Goal: Obtain resource: Download file/media

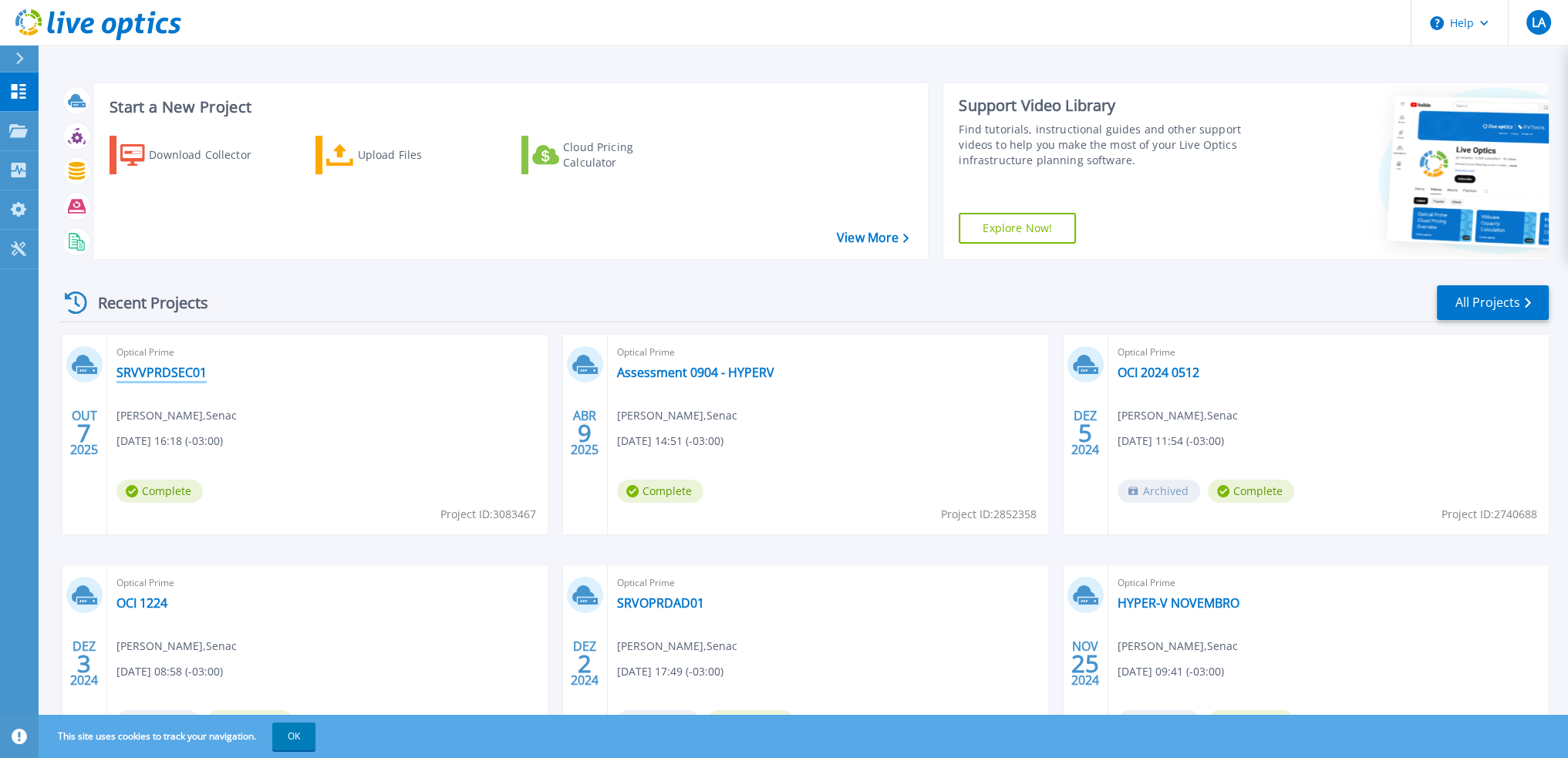
click at [154, 372] on link "SRVVPRDSEC01" at bounding box center [162, 372] width 90 height 15
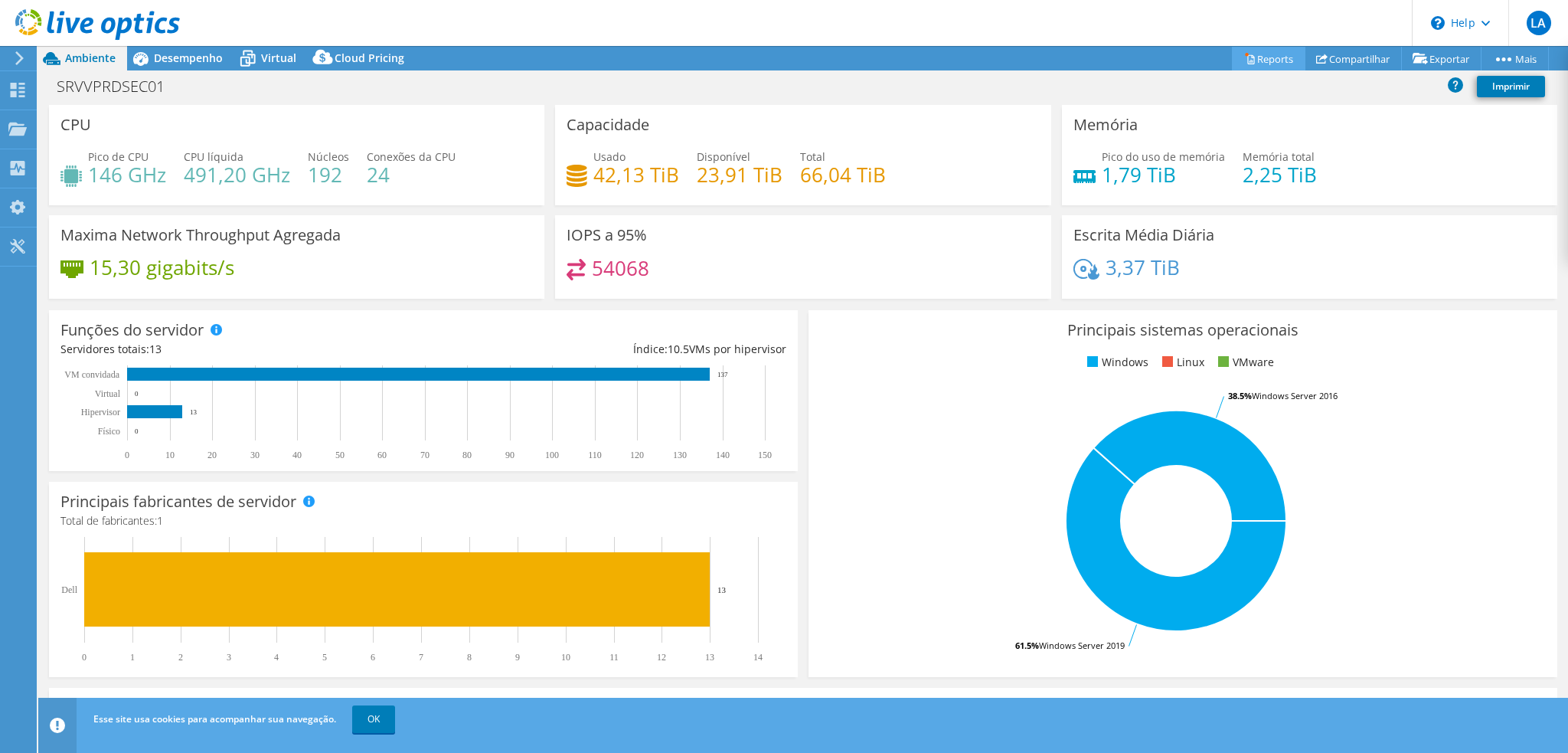
click at [1269, 52] on link "Reports" at bounding box center [1268, 58] width 73 height 24
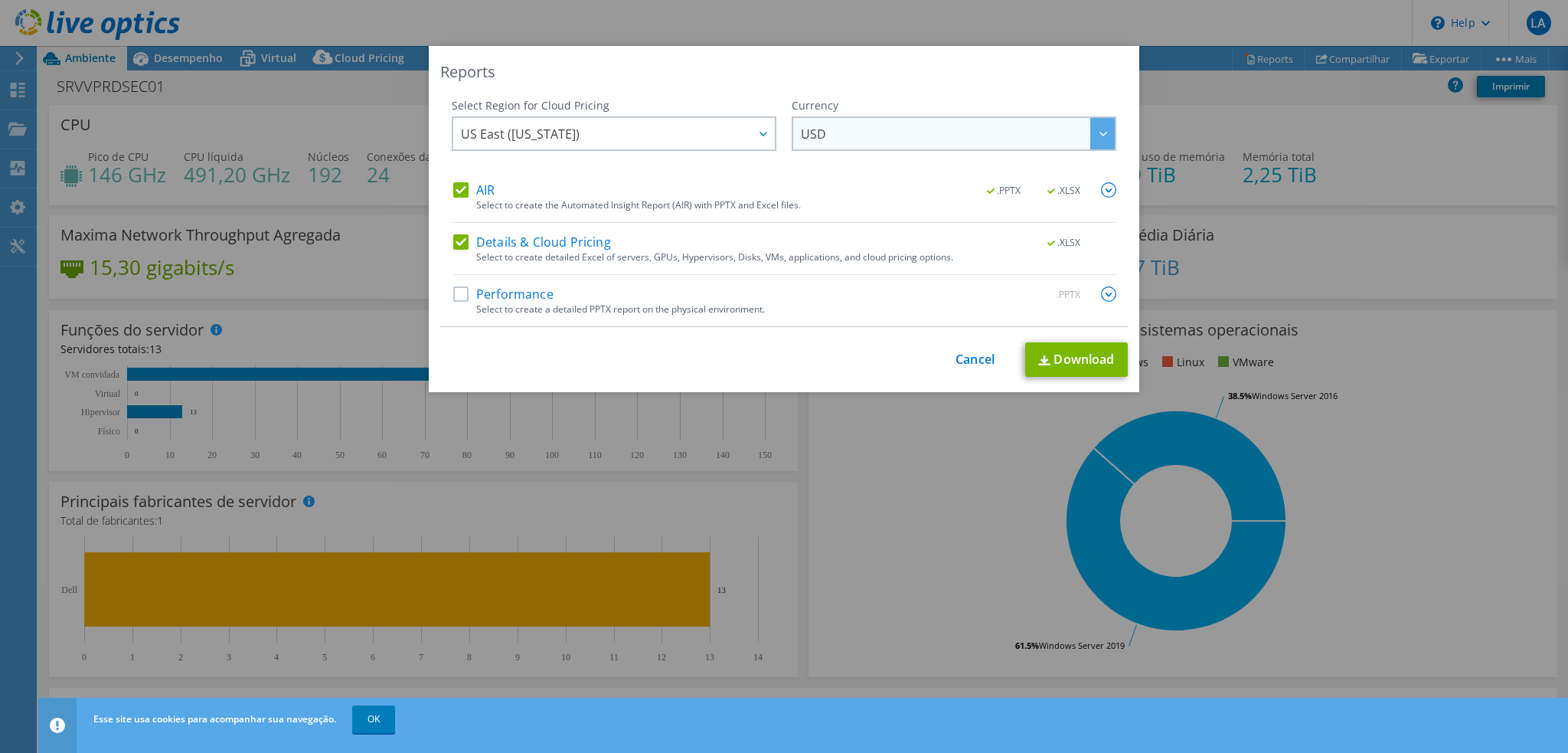
click at [814, 143] on span "USD" at bounding box center [813, 137] width 26 height 24
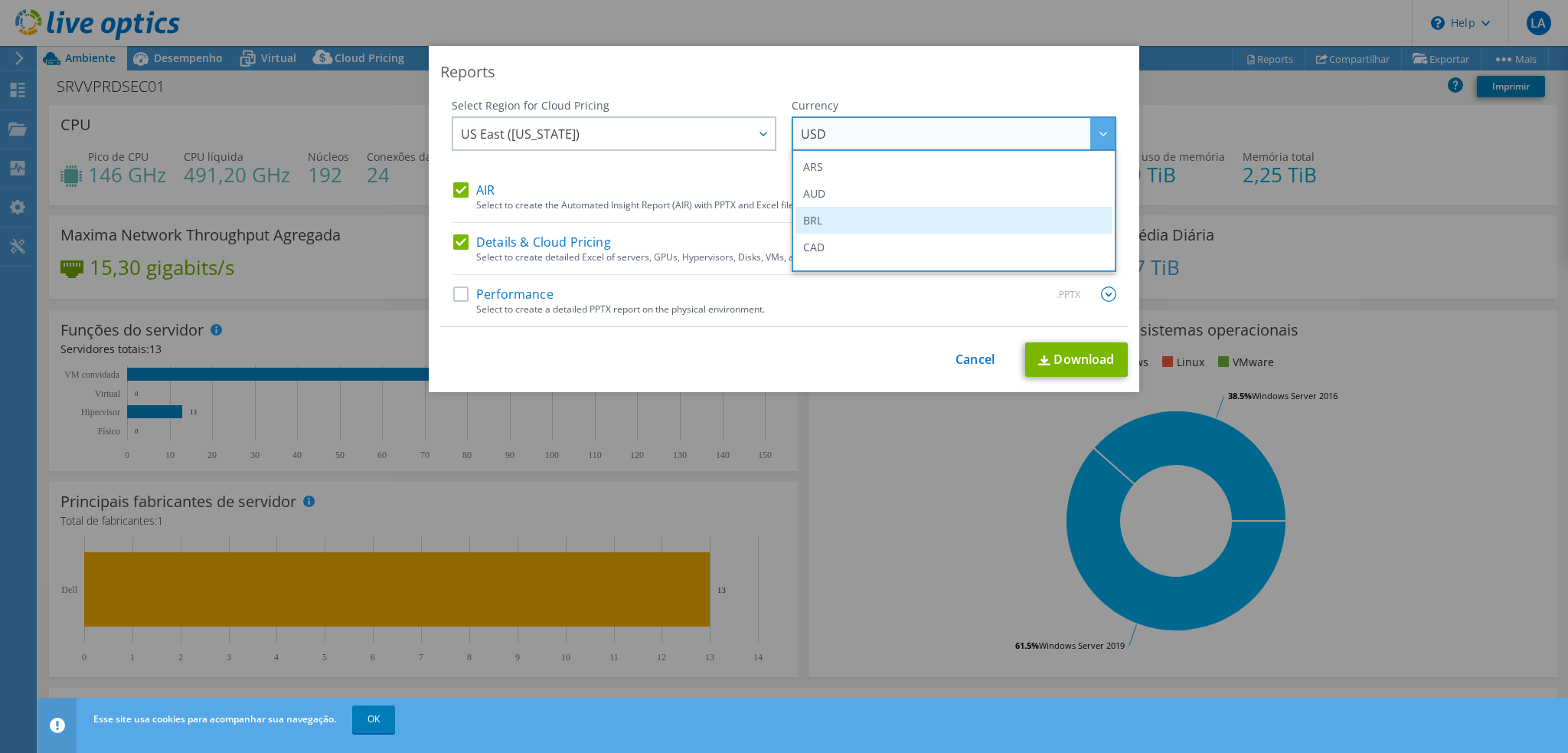
click at [821, 211] on li "BRL" at bounding box center [954, 220] width 317 height 27
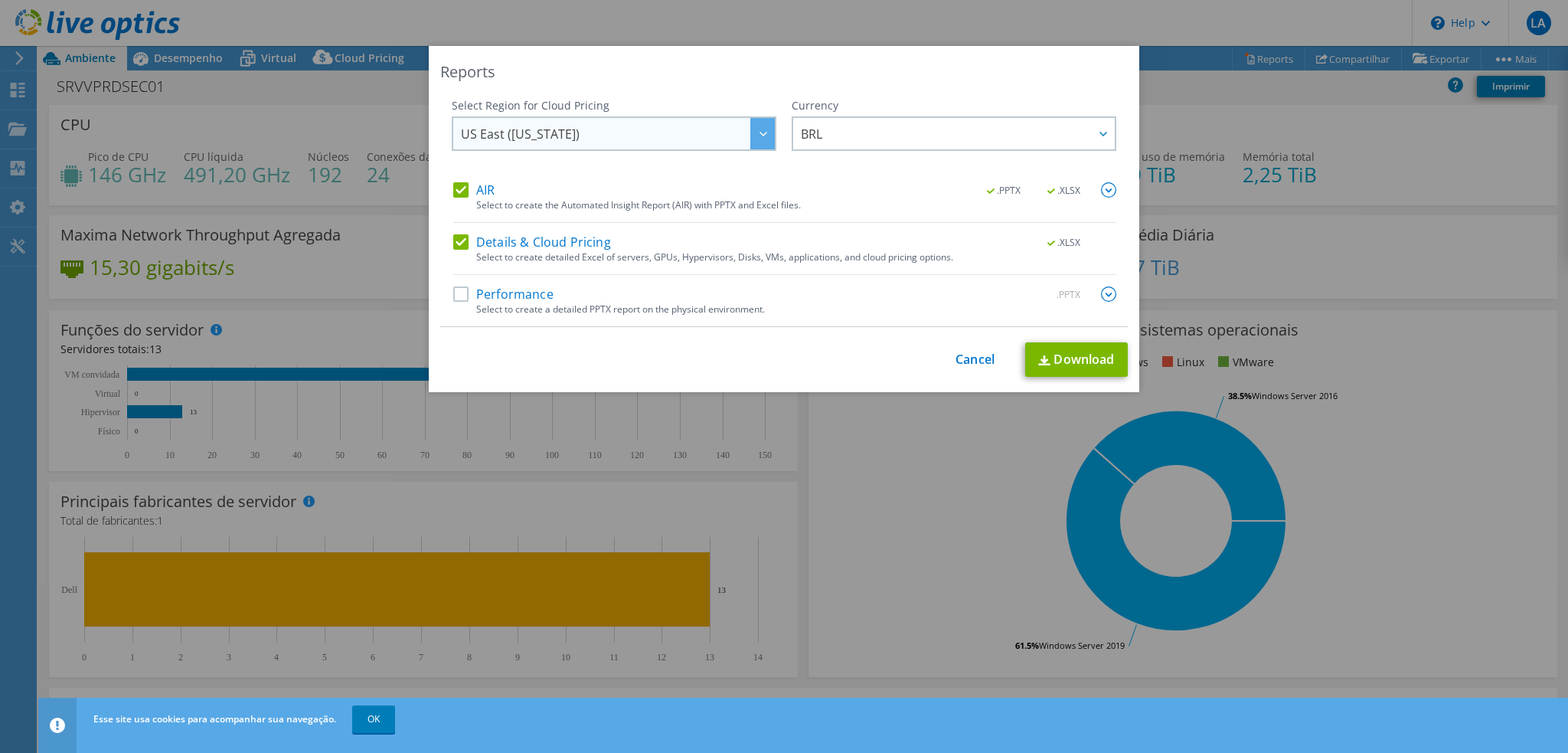
click at [619, 136] on span "US East ([US_STATE])" at bounding box center [617, 133] width 314 height 31
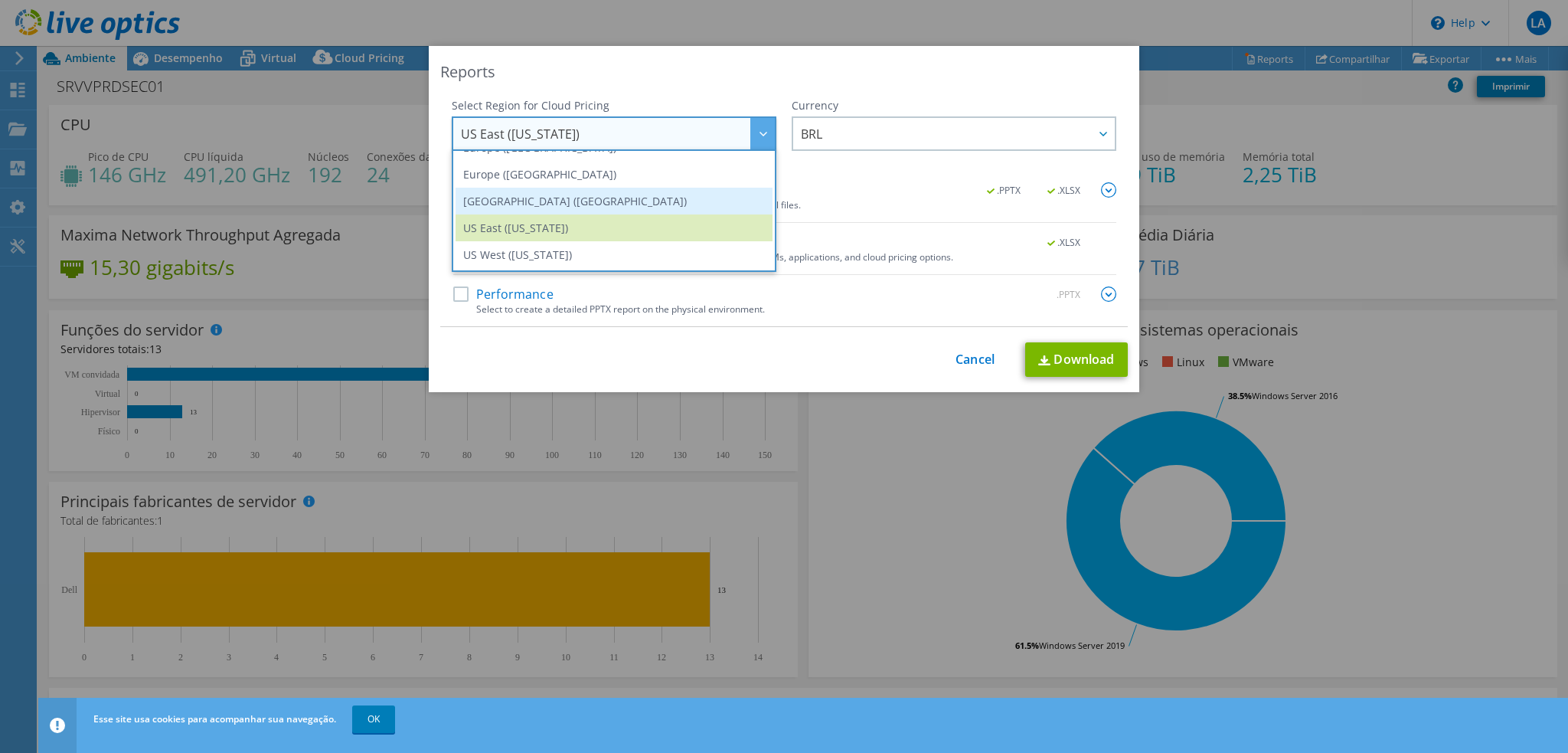
click at [589, 201] on li "[GEOGRAPHIC_DATA] ([GEOGRAPHIC_DATA])" at bounding box center [614, 201] width 317 height 27
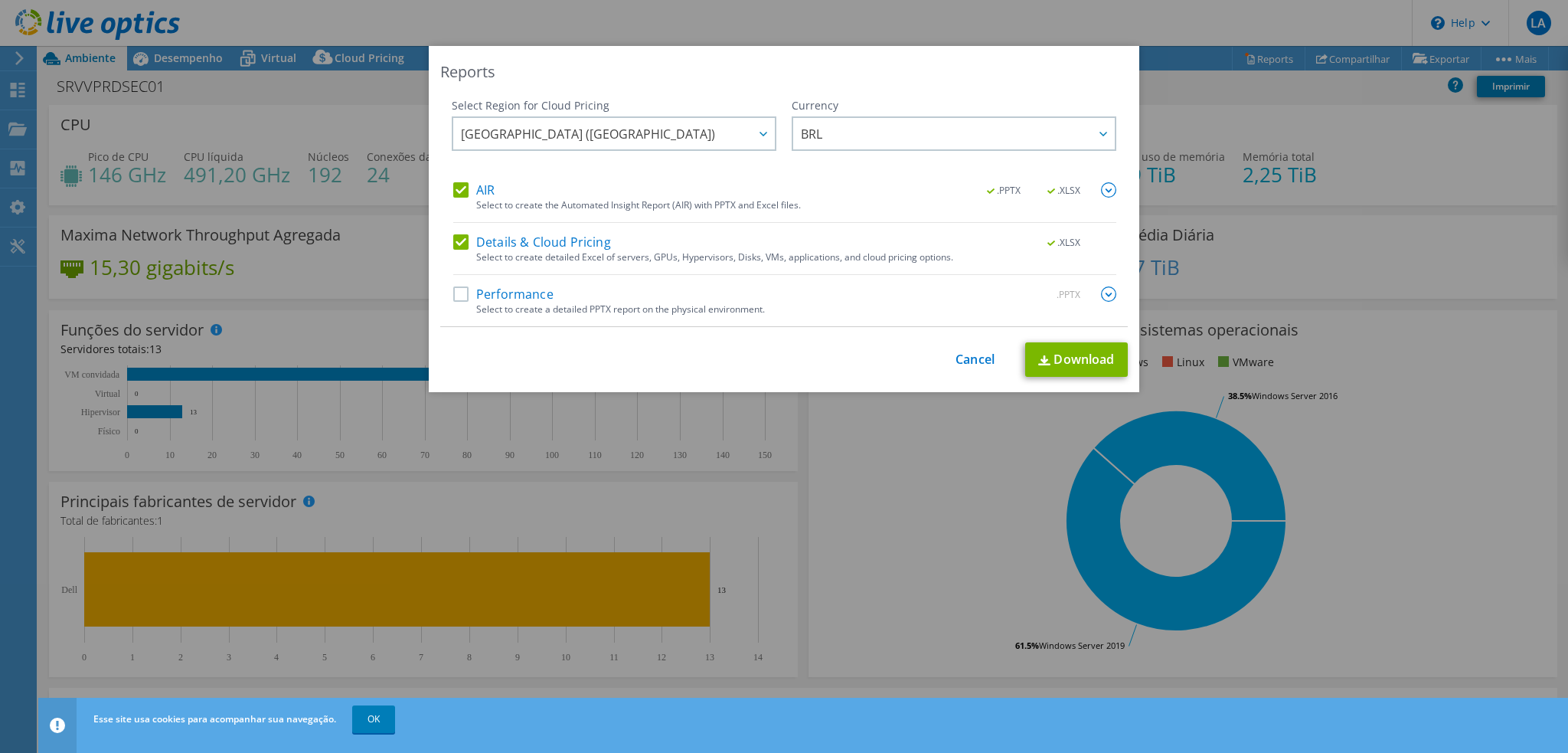
click at [453, 294] on label "Performance" at bounding box center [503, 294] width 101 height 15
click at [0, 0] on input "Performance" at bounding box center [0, 0] width 0 height 0
click at [1054, 367] on link "Download" at bounding box center [1076, 359] width 103 height 34
click at [958, 358] on link "Cancel" at bounding box center [974, 359] width 39 height 14
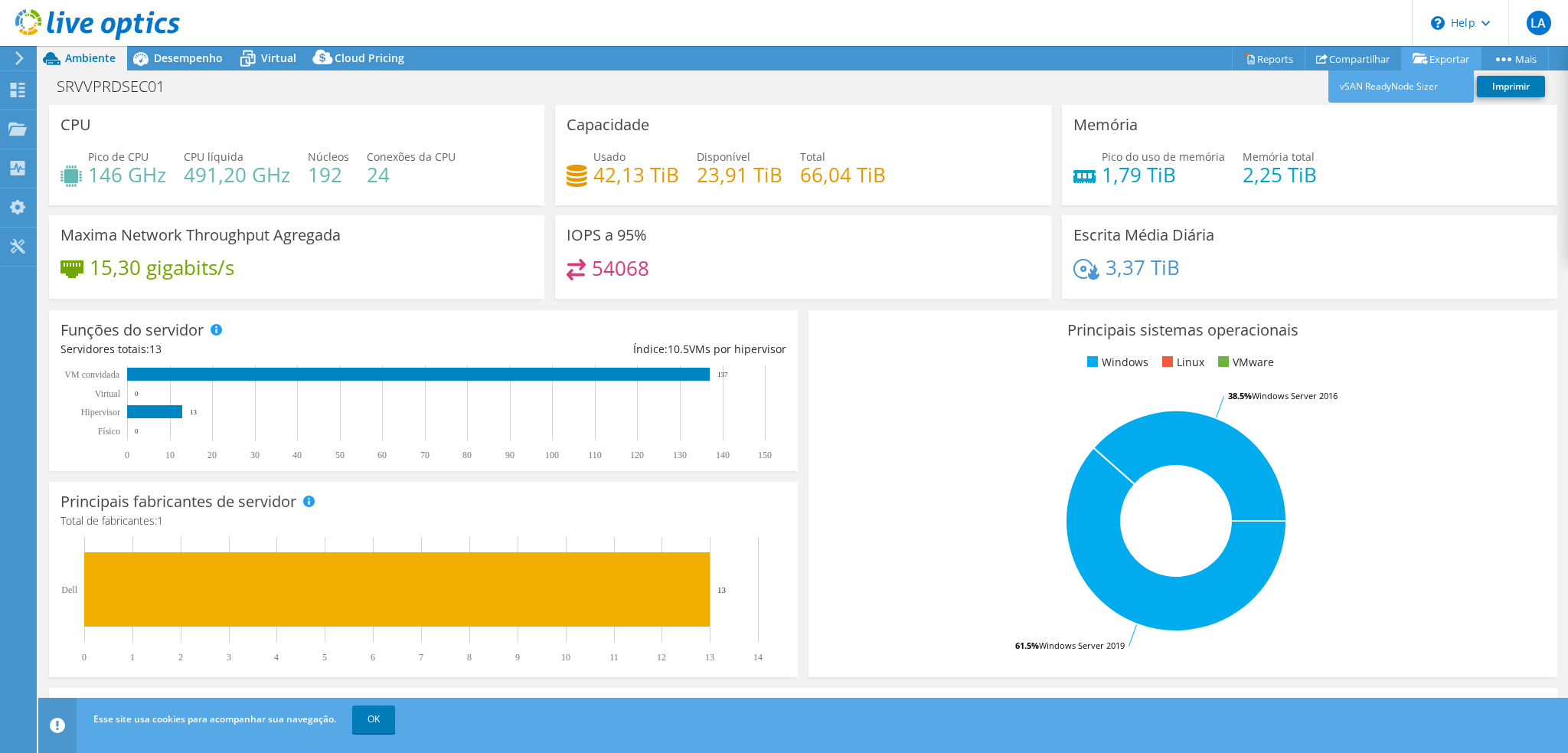
click at [1431, 58] on link "Exportar" at bounding box center [1441, 58] width 81 height 24
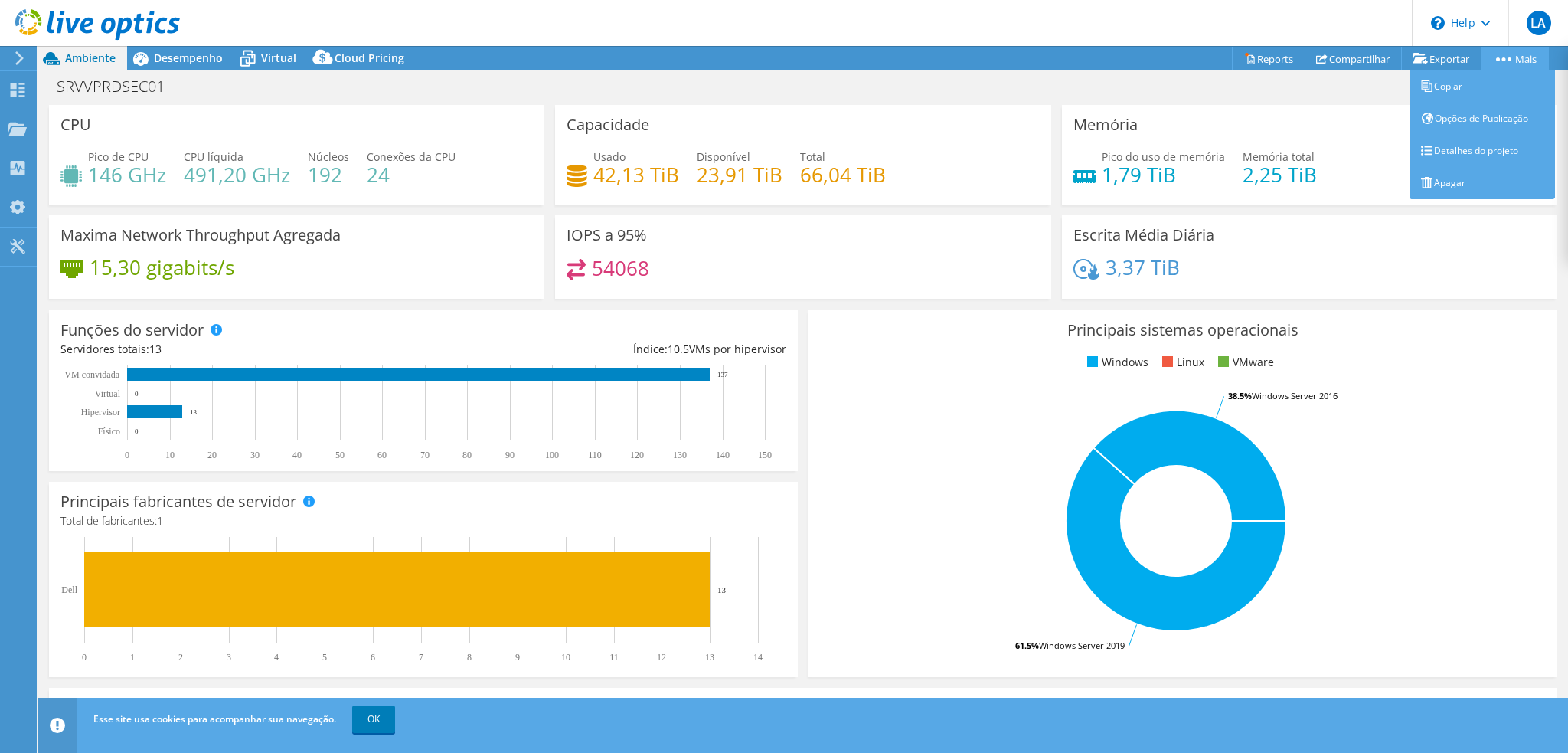
click at [1516, 60] on link "Mais" at bounding box center [1515, 58] width 68 height 24
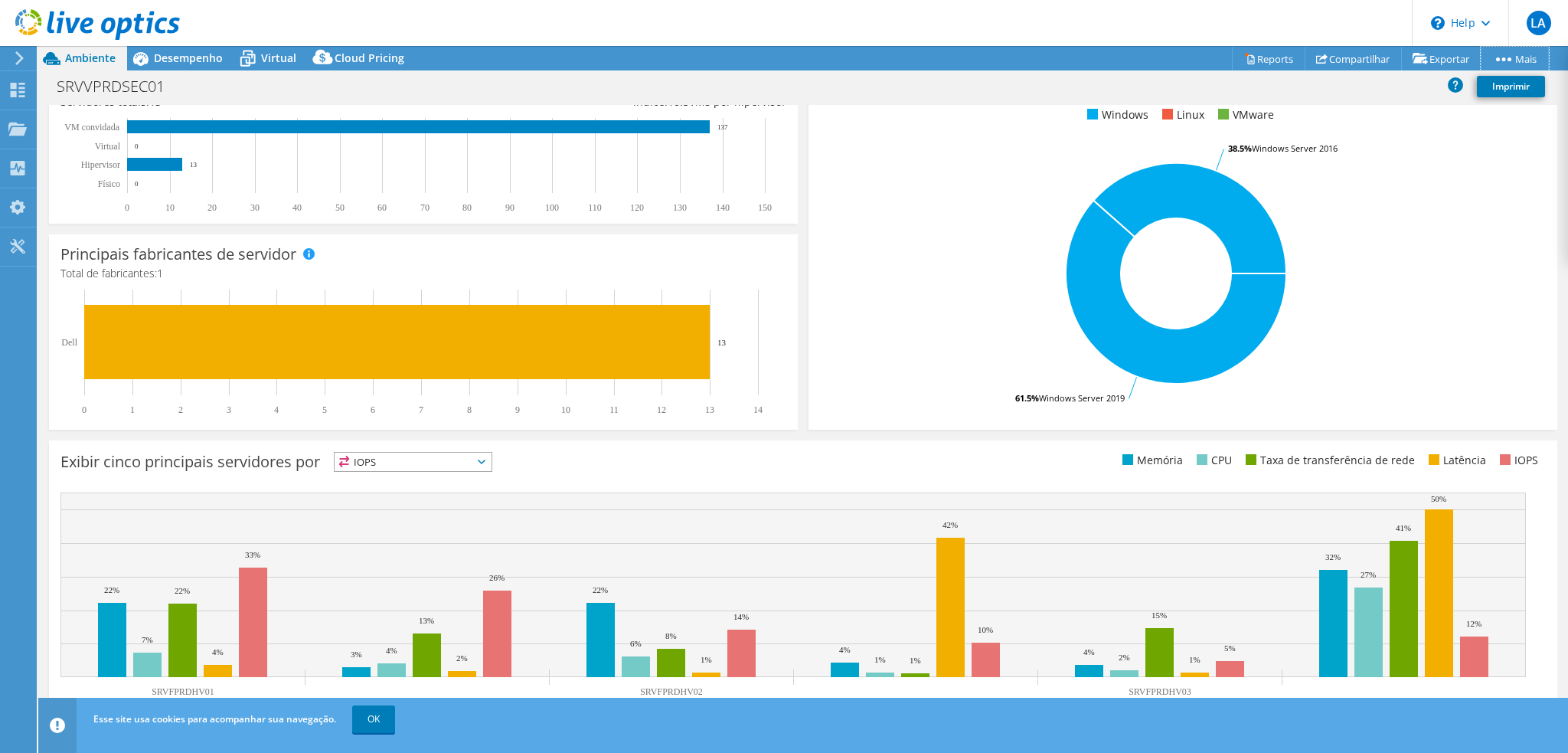
scroll to position [269, 0]
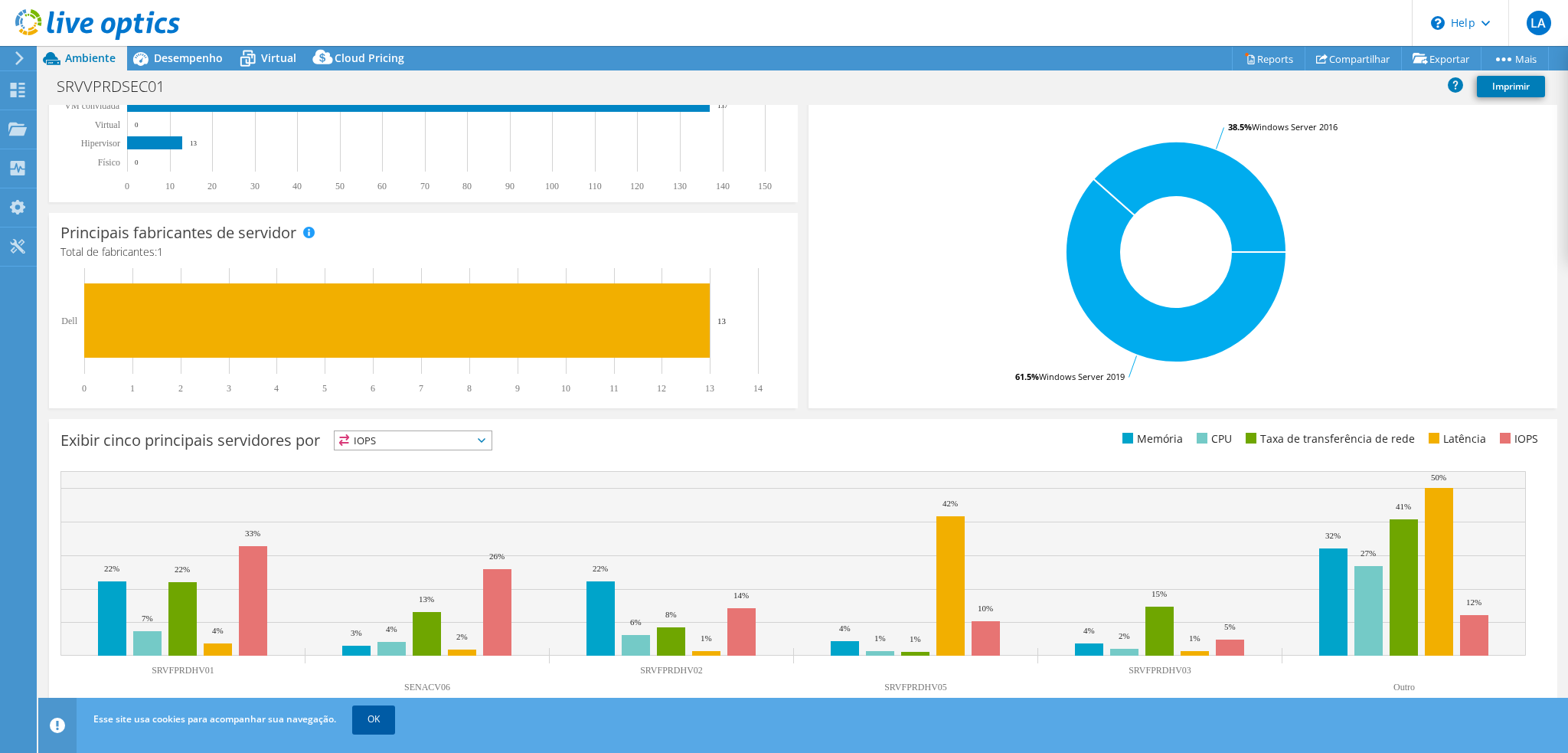
click at [370, 713] on link "OK" at bounding box center [373, 719] width 43 height 28
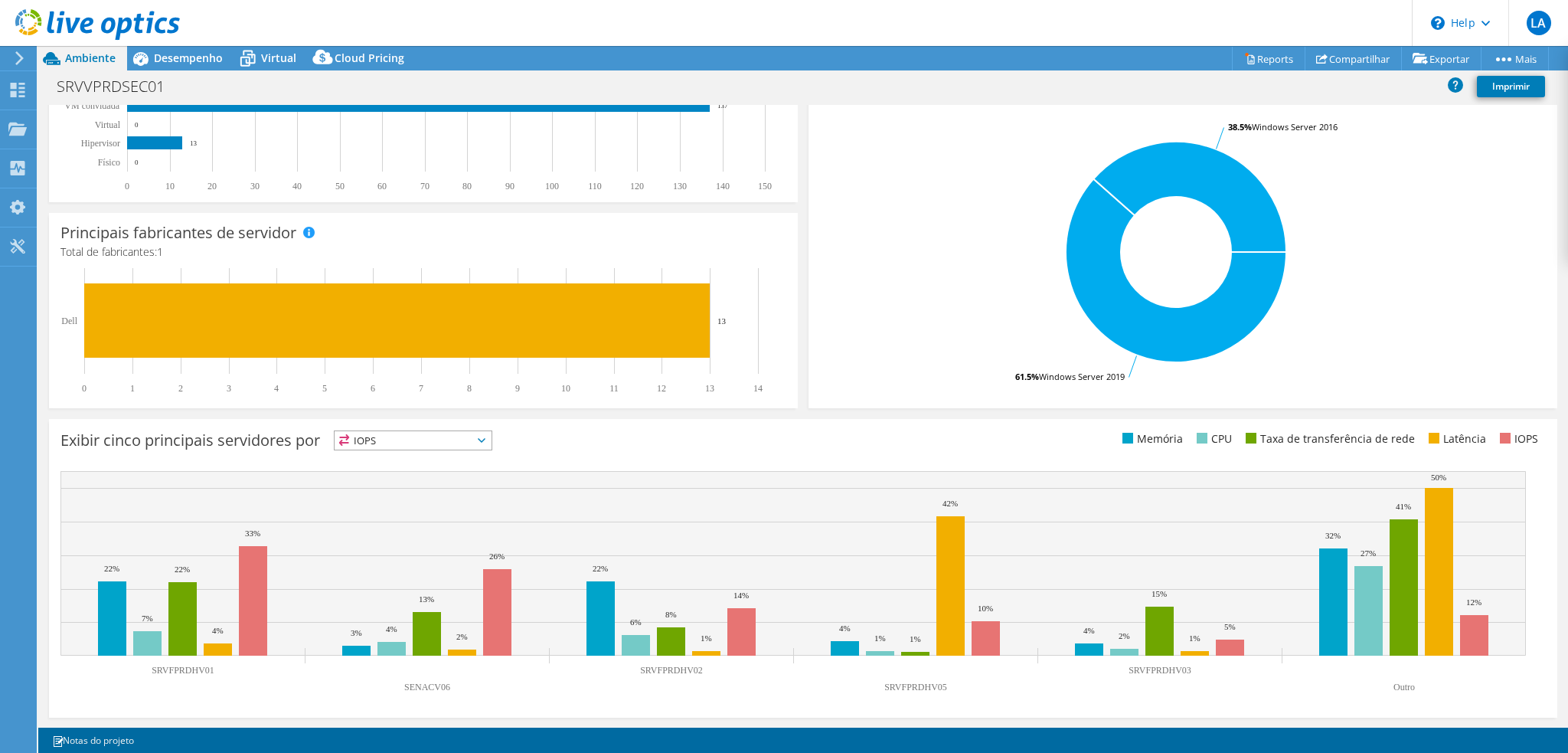
click at [372, 446] on span "IOPS" at bounding box center [412, 440] width 157 height 18
click at [404, 437] on span "IOPS" at bounding box center [412, 440] width 157 height 18
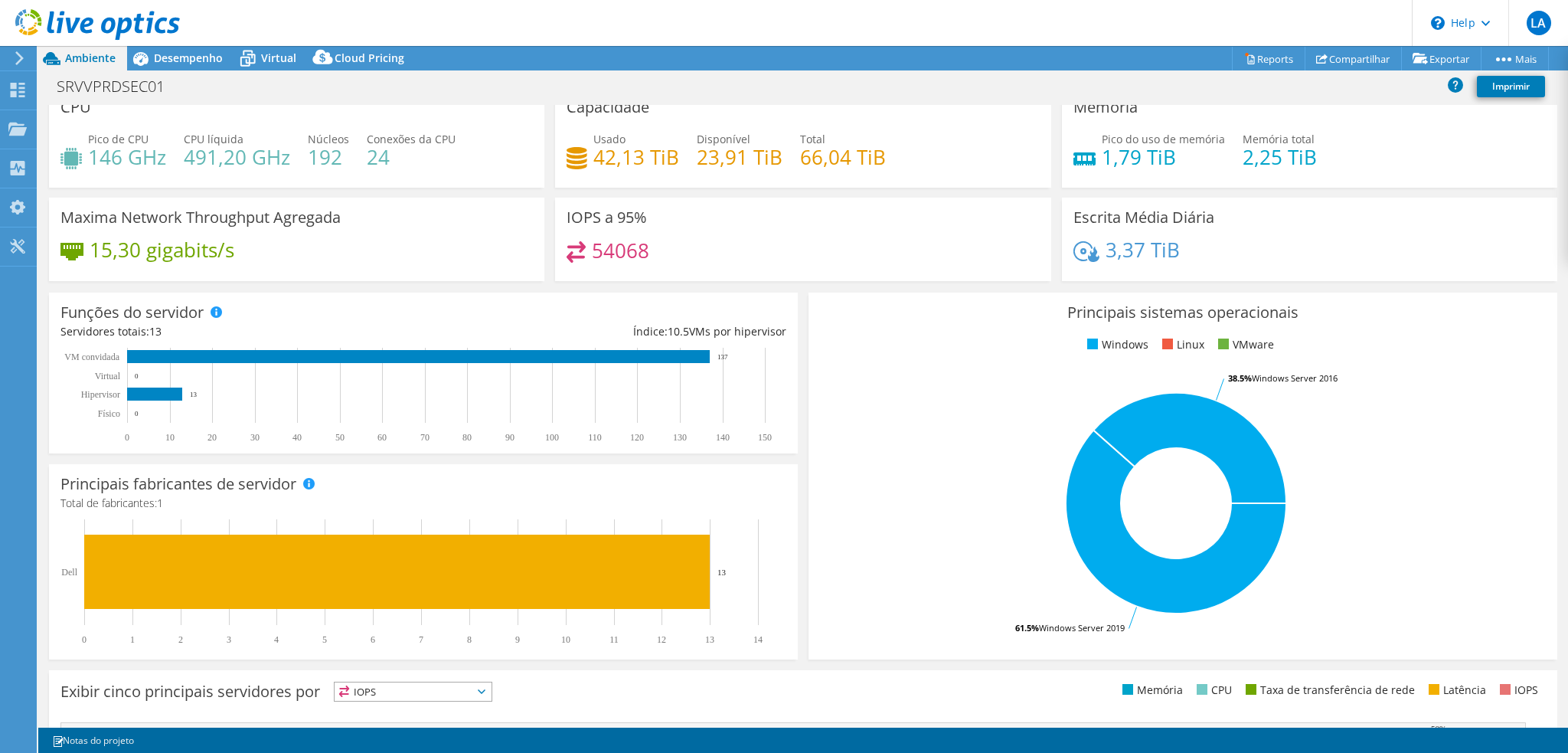
scroll to position [0, 0]
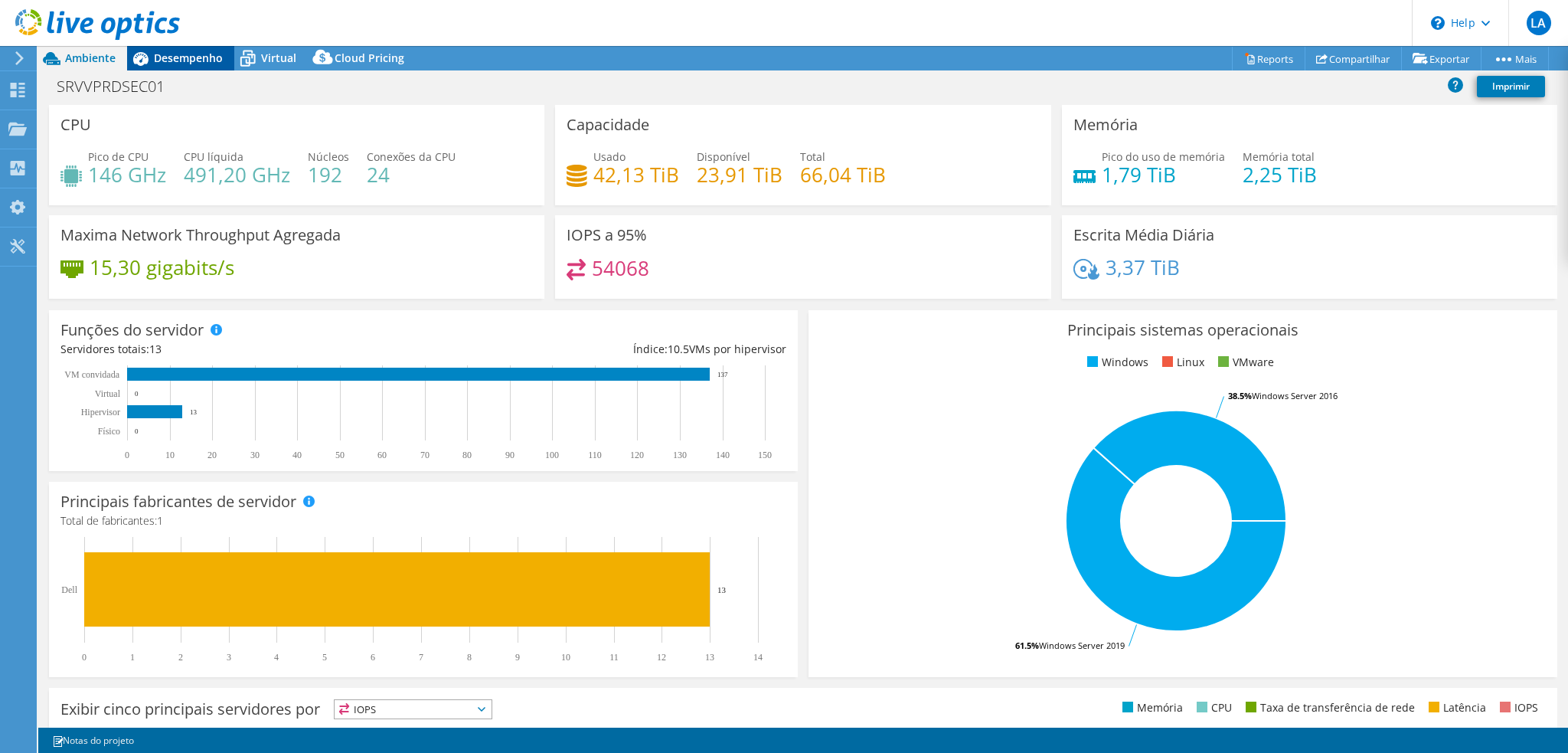
click at [168, 57] on span "Desempenho" at bounding box center [188, 57] width 69 height 14
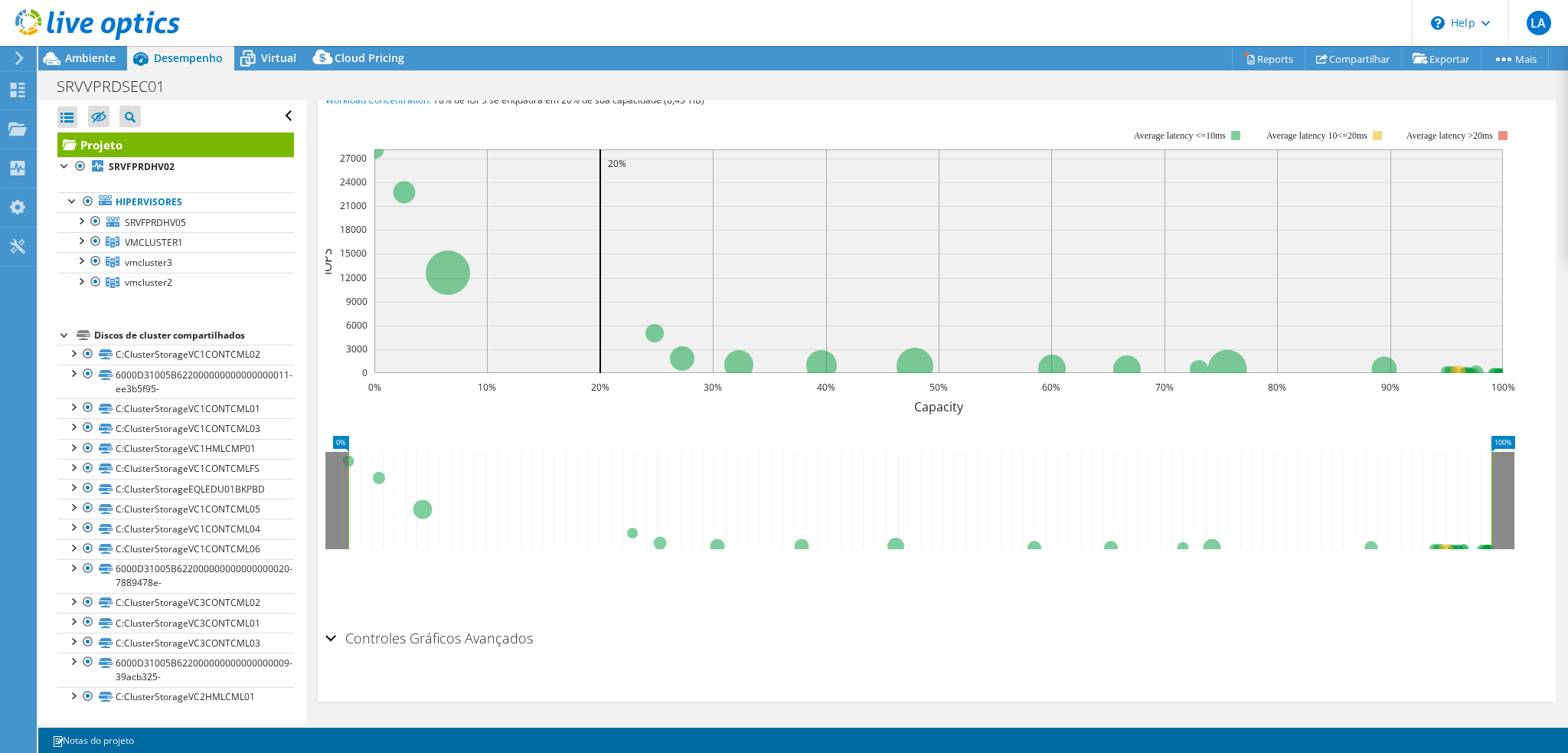
scroll to position [362, 0]
click at [385, 628] on h2 "Controles Gráficos Avançados" at bounding box center [429, 636] width 208 height 30
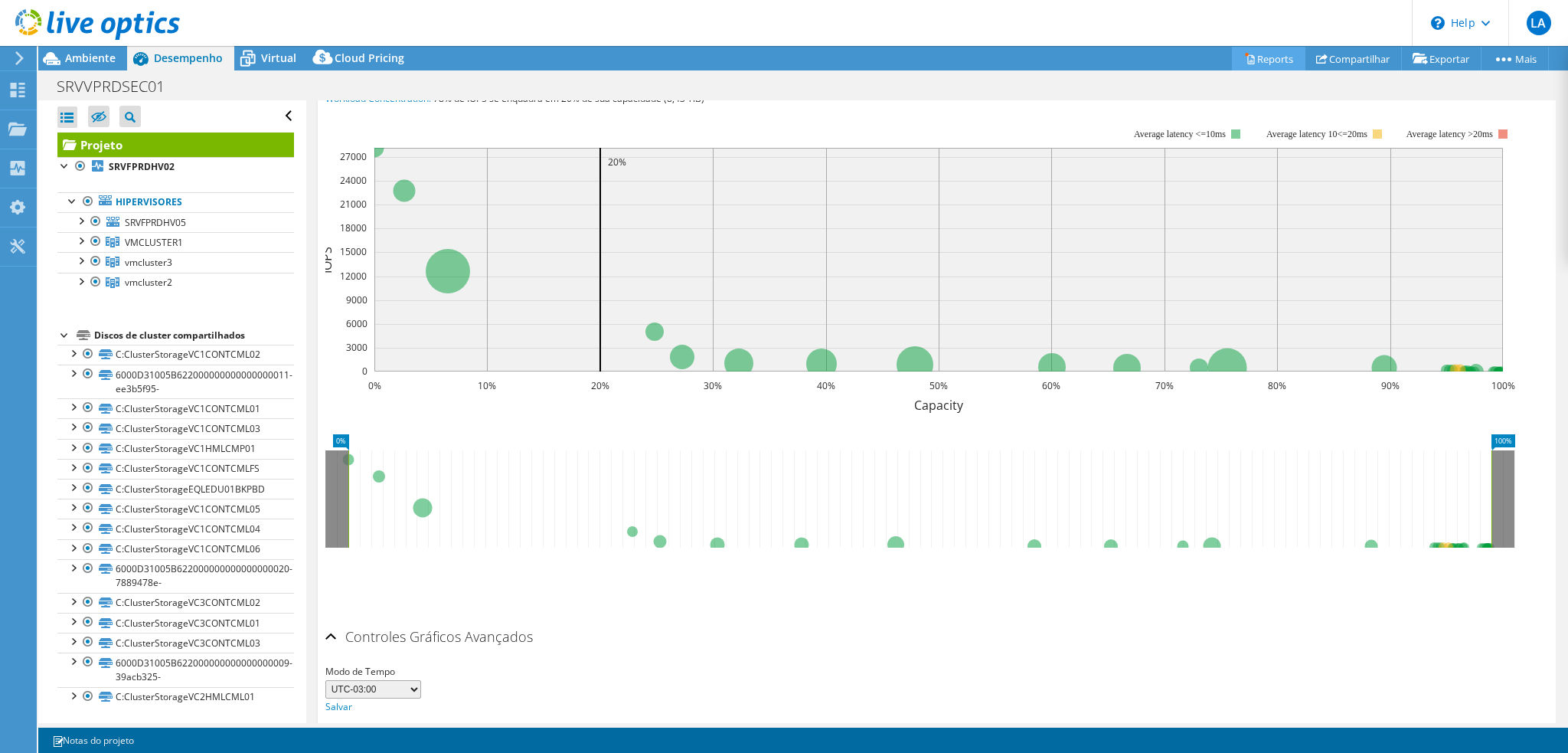
click at [1264, 62] on link "Reports" at bounding box center [1268, 58] width 73 height 24
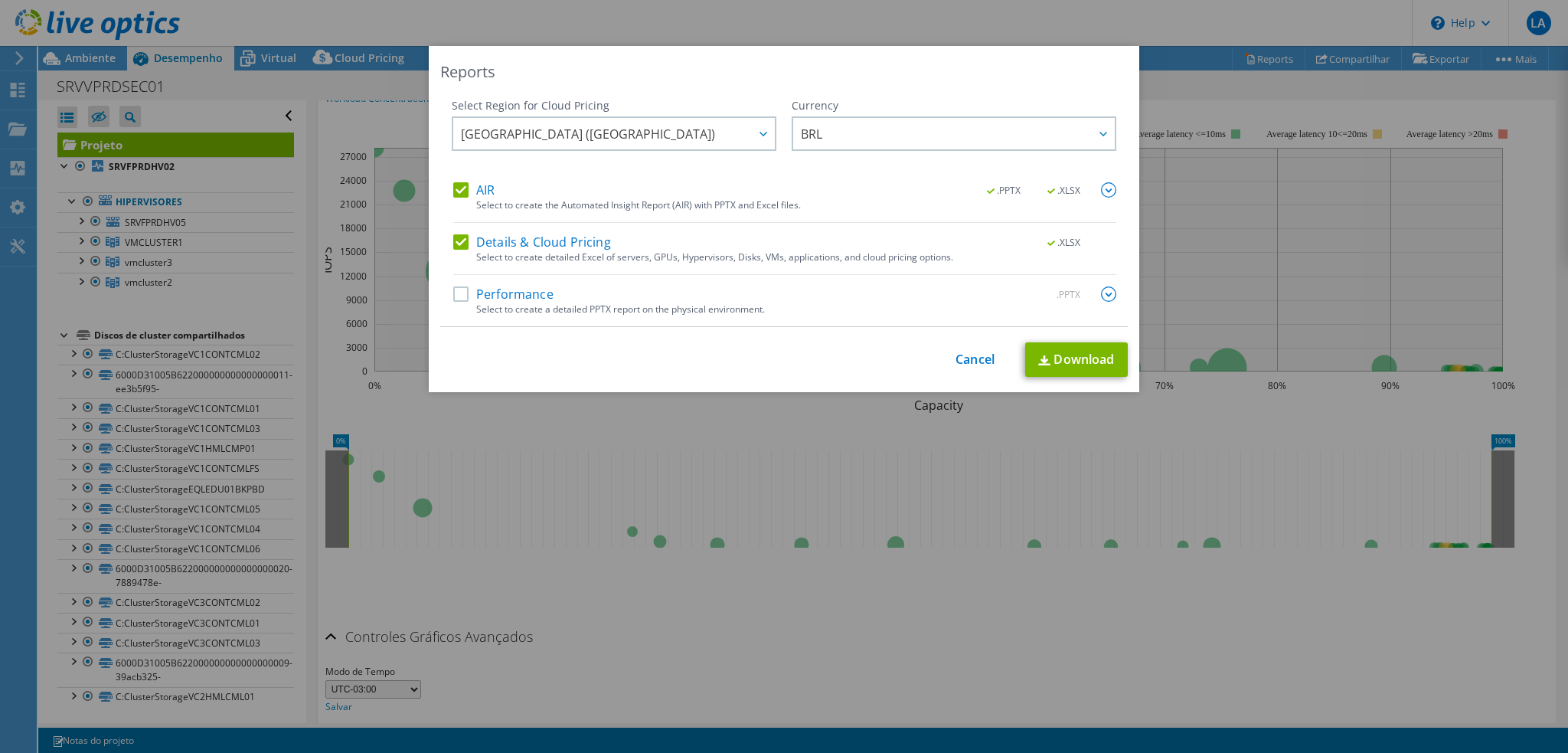
click at [1106, 192] on img at bounding box center [1109, 190] width 15 height 15
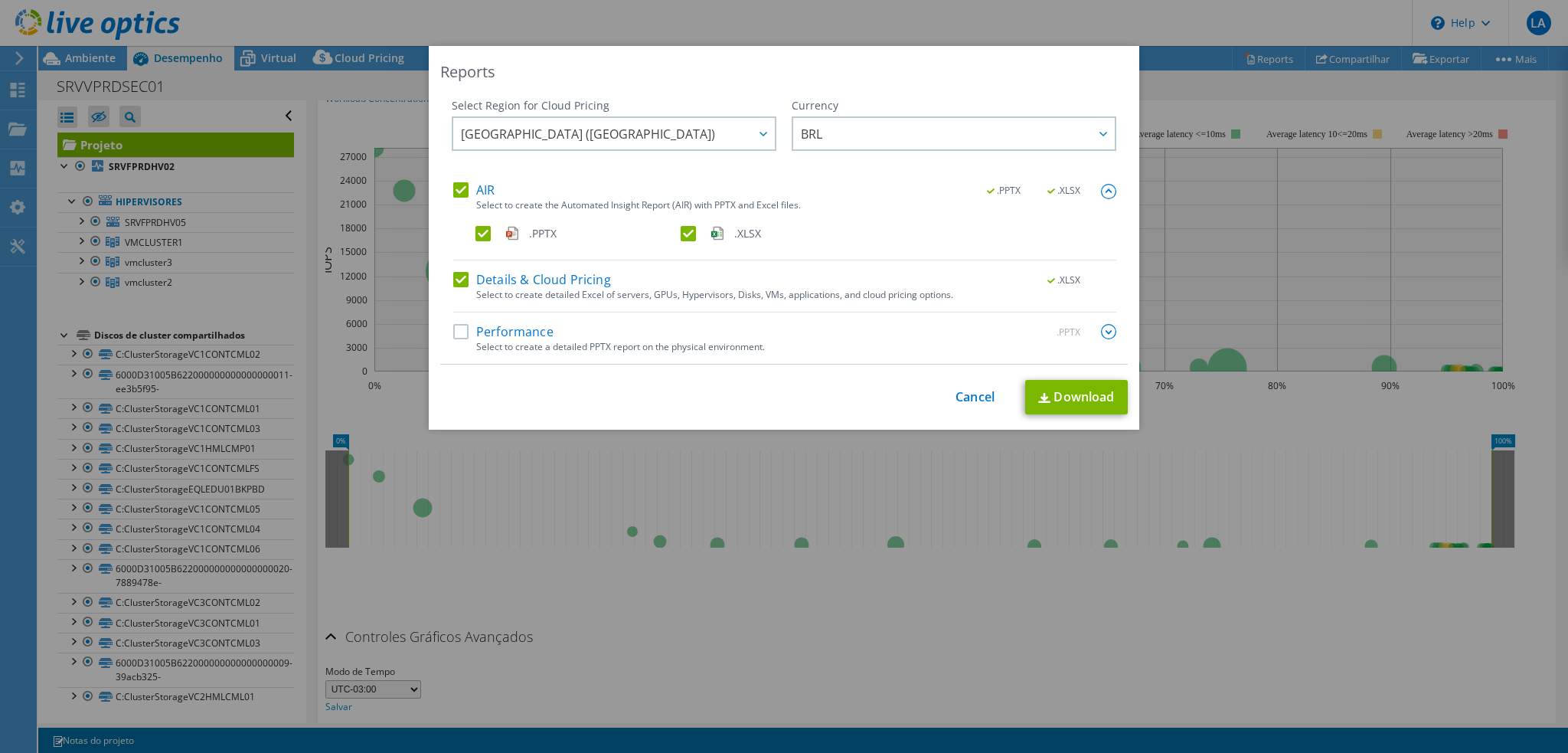
click at [1106, 330] on img at bounding box center [1109, 331] width 15 height 15
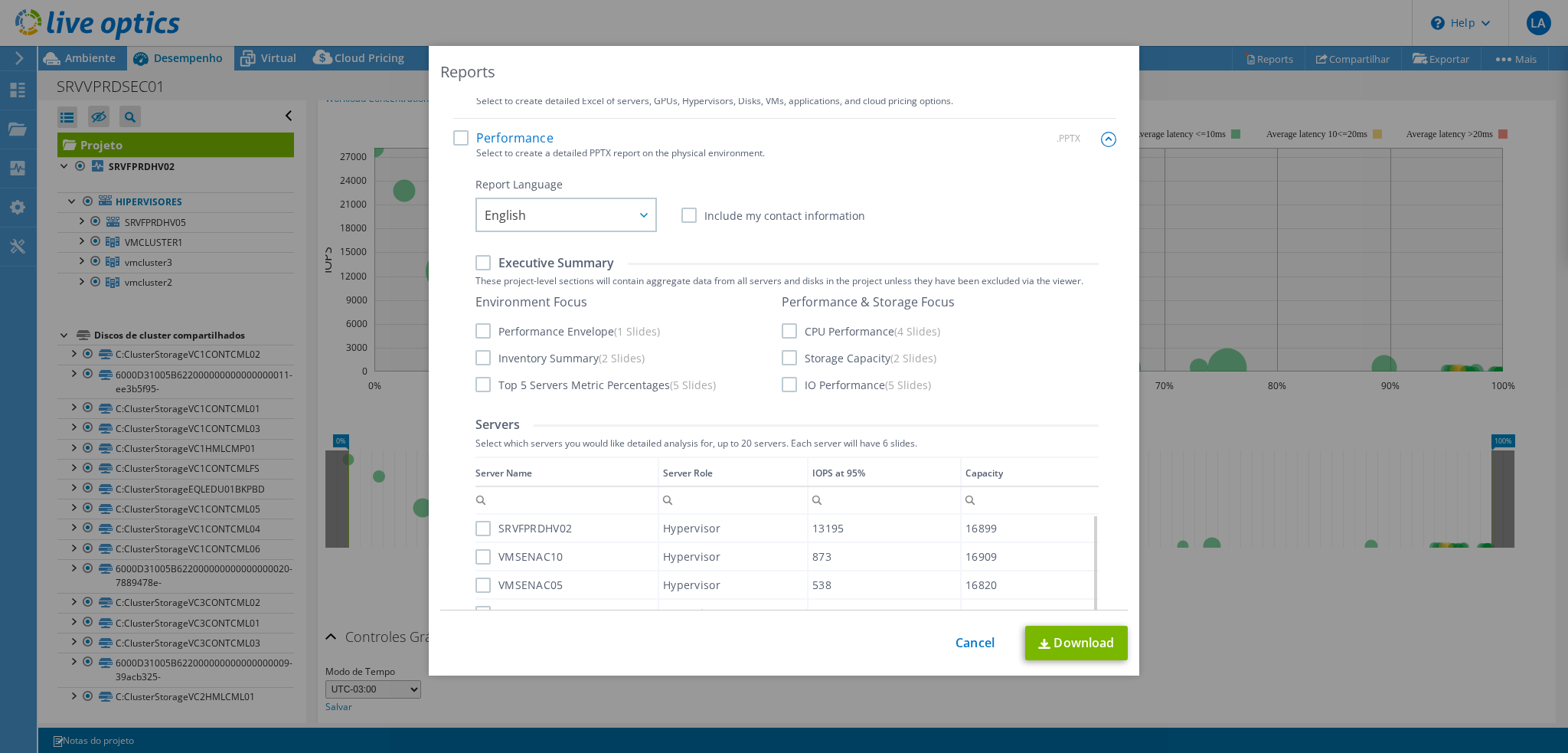
scroll to position [153, 0]
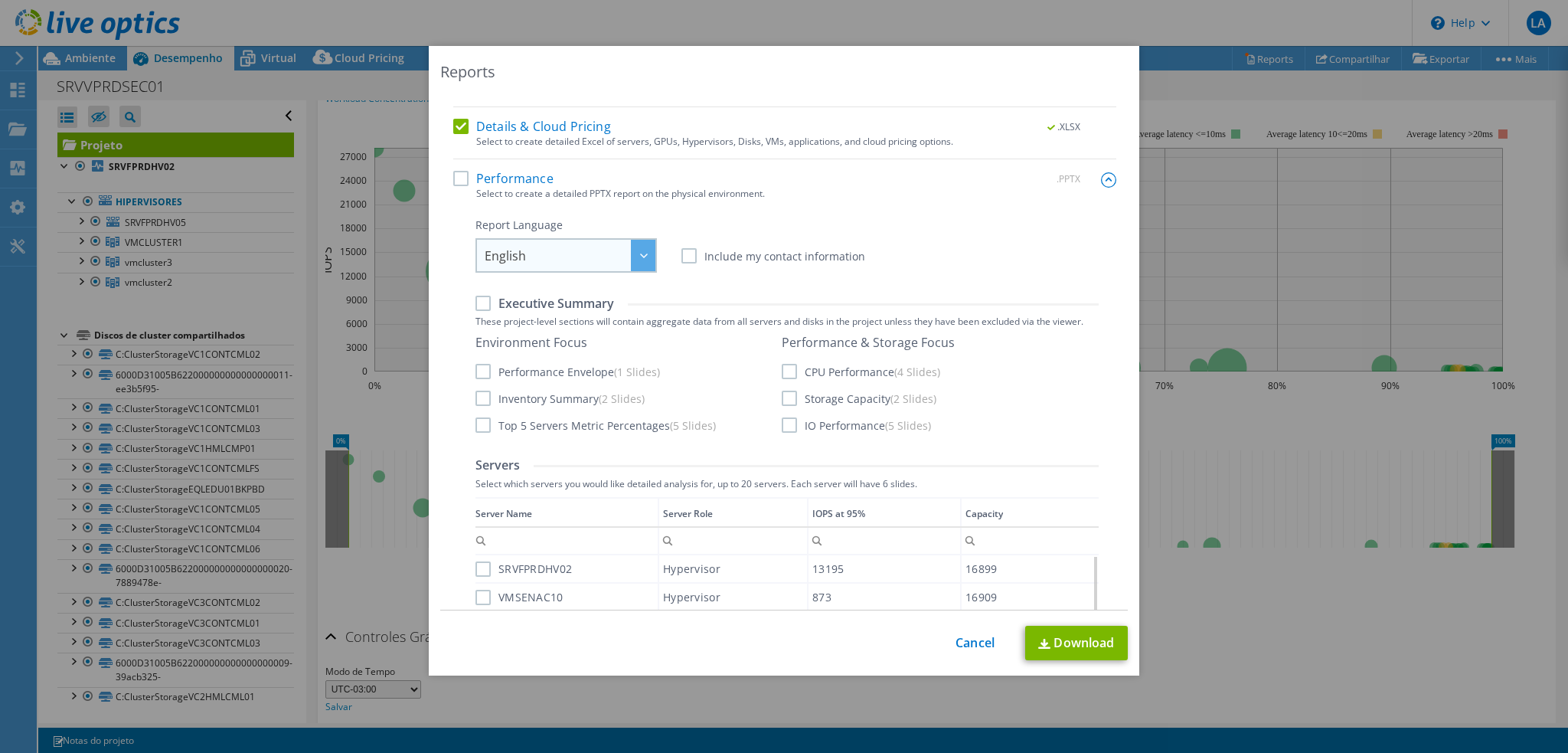
click at [632, 256] on div at bounding box center [644, 254] width 25 height 31
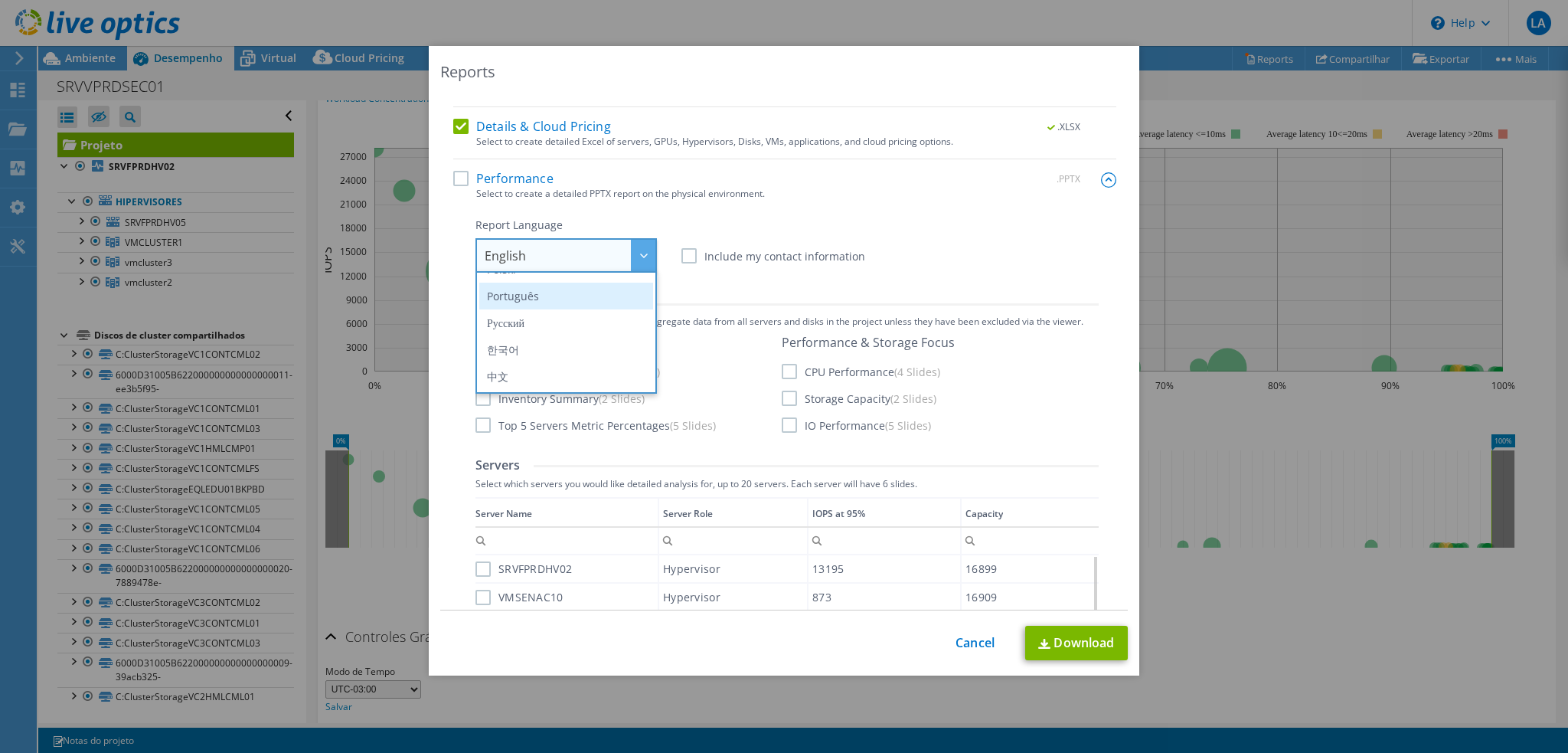
click at [560, 300] on li "Português" at bounding box center [566, 296] width 174 height 27
click at [453, 185] on label "Performance" at bounding box center [503, 179] width 101 height 15
click at [0, 0] on input "Performance" at bounding box center [0, 0] width 0 height 0
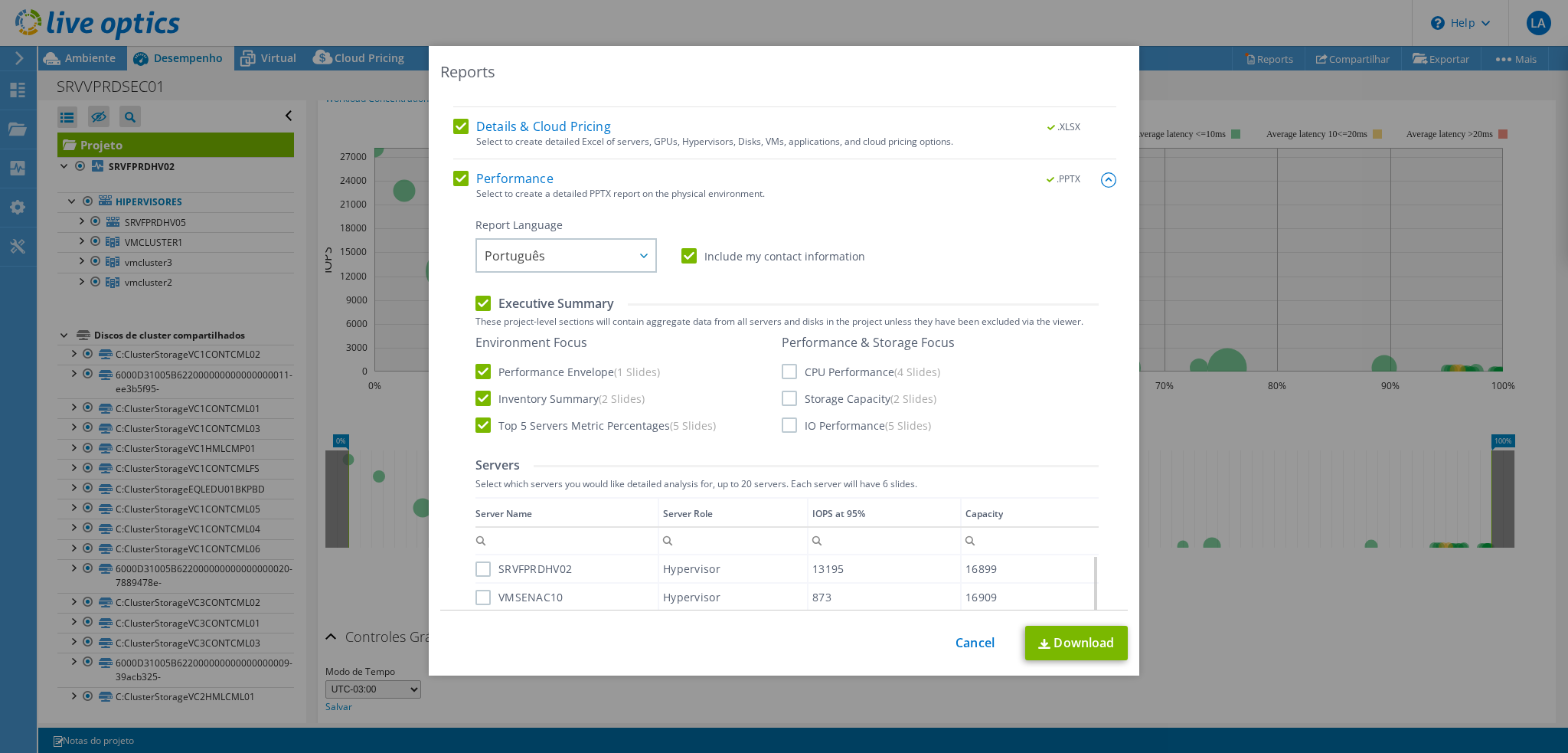
scroll to position [230, 0]
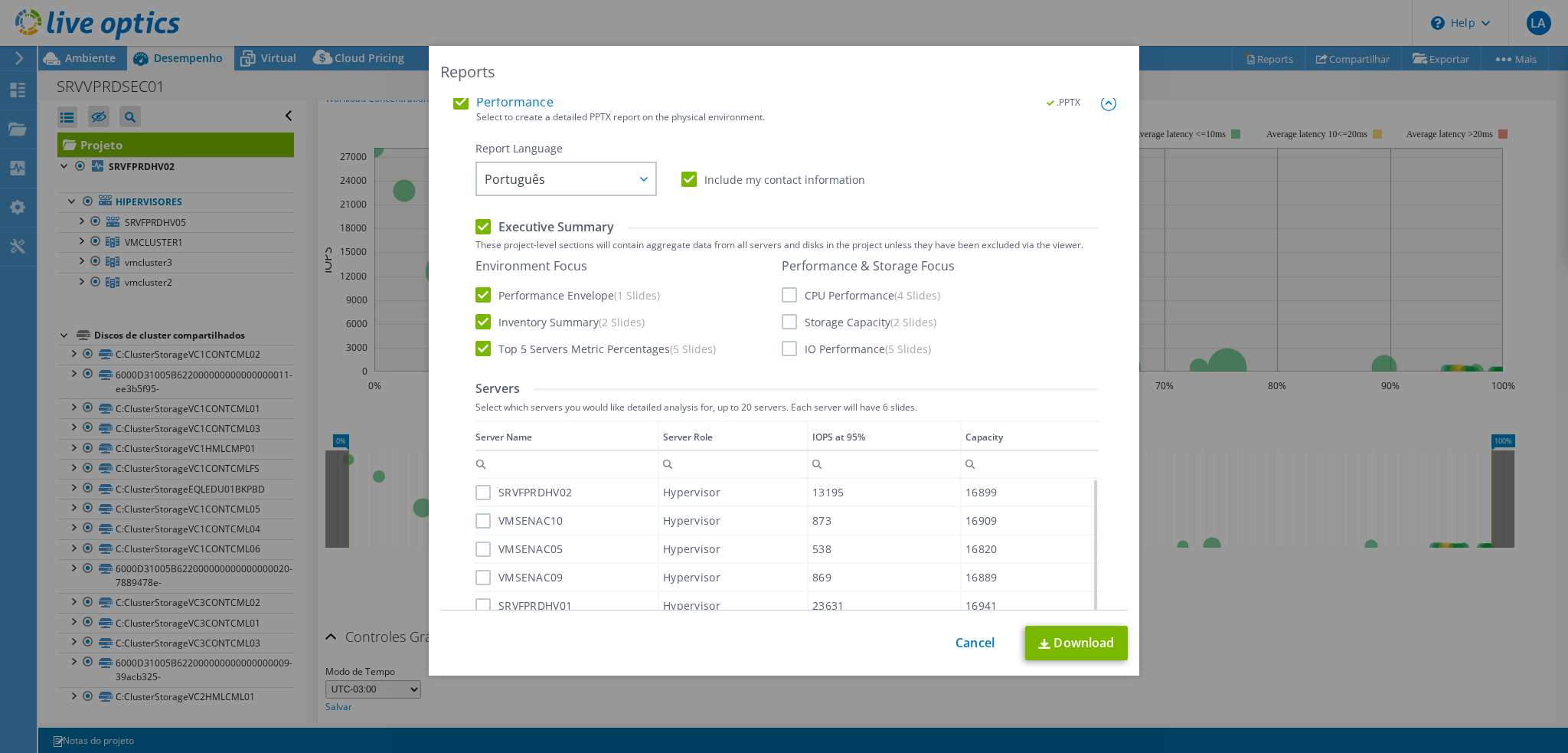
click at [786, 298] on label "CPU Performance (4 Slides)" at bounding box center [860, 294] width 159 height 15
click at [0, 0] on input "CPU Performance (4 Slides)" at bounding box center [0, 0] width 0 height 0
click at [786, 327] on label "Storage Capacity (2 Slides)" at bounding box center [858, 322] width 155 height 15
click at [0, 0] on input "Storage Capacity (2 Slides)" at bounding box center [0, 0] width 0 height 0
click at [784, 354] on label "IO Performance (5 Slides)" at bounding box center [855, 348] width 149 height 15
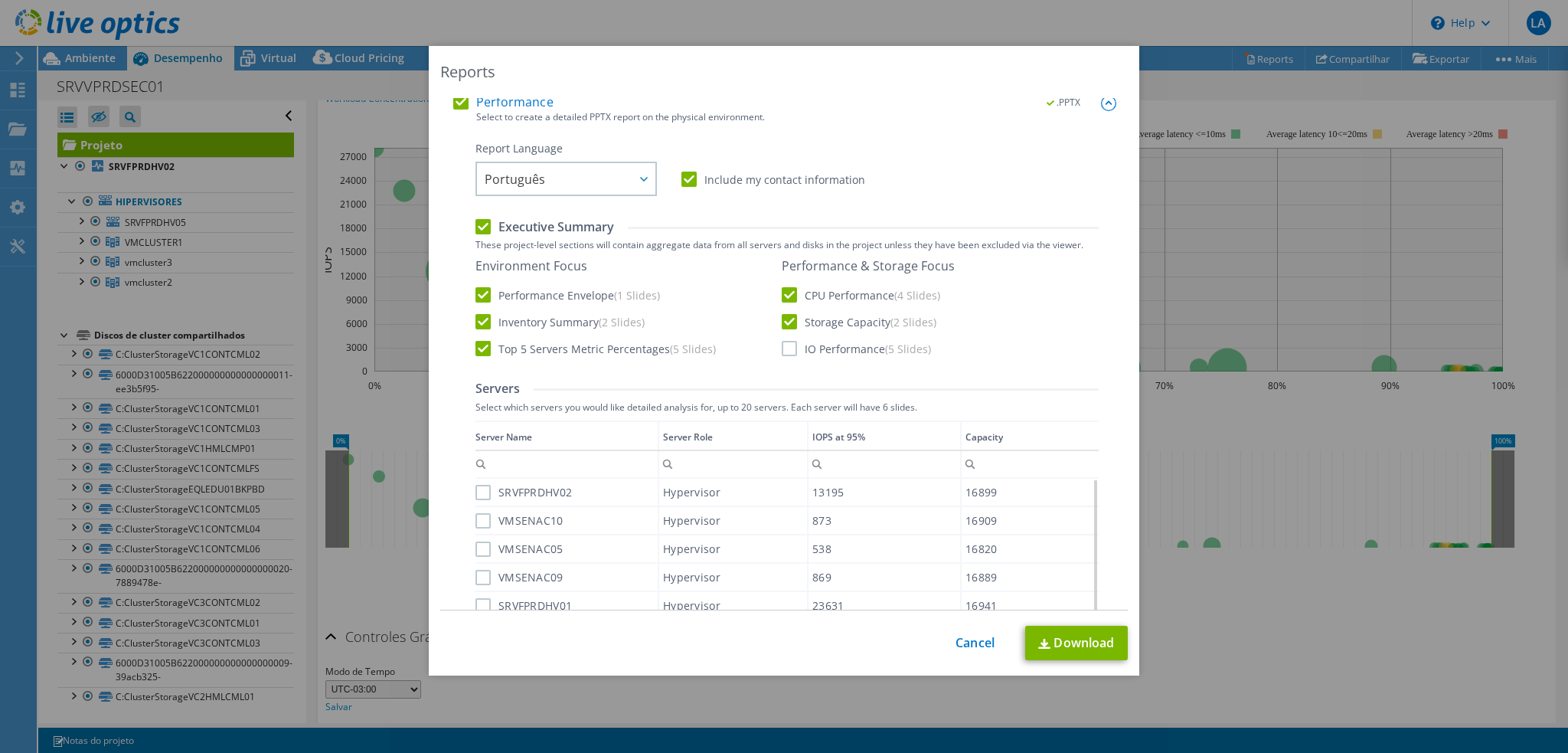
click at [0, 0] on input "IO Performance (5 Slides)" at bounding box center [0, 0] width 0 height 0
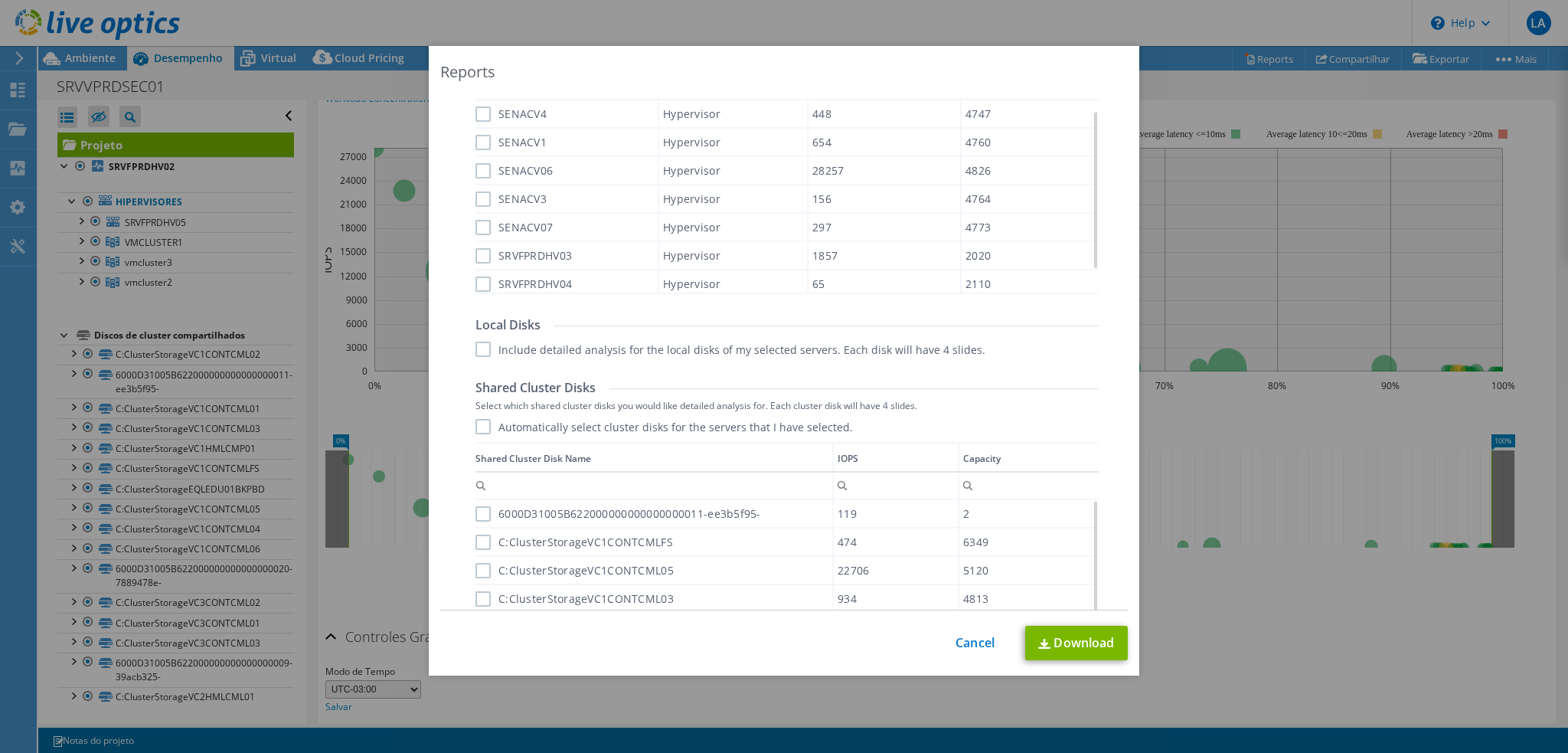
scroll to position [689, 0]
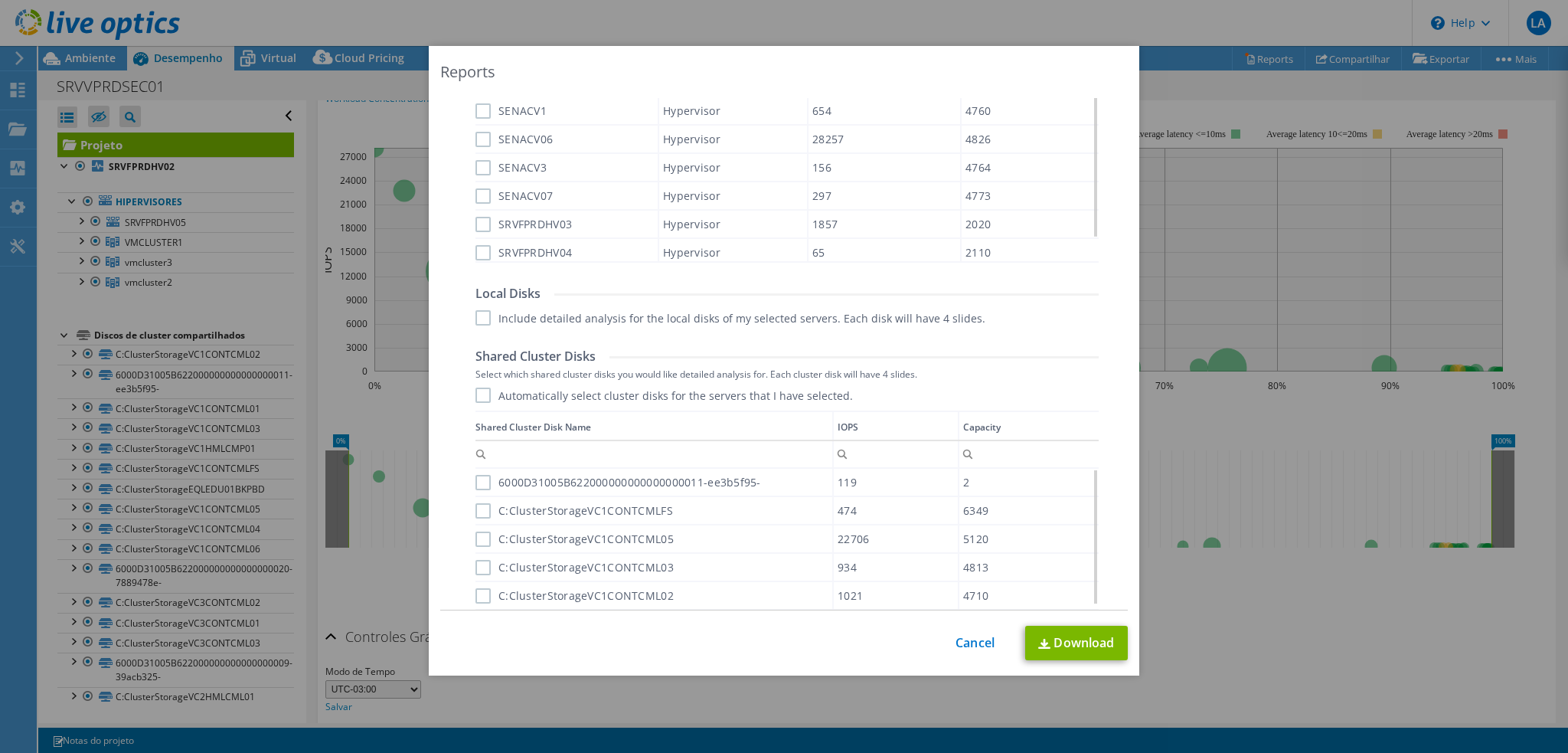
click at [789, 394] on label "Automatically select cluster disks for the servers that I have selected." at bounding box center [664, 395] width 378 height 15
click at [0, 0] on input "Automatically select cluster disks for the servers that I have selected." at bounding box center [0, 0] width 0 height 0
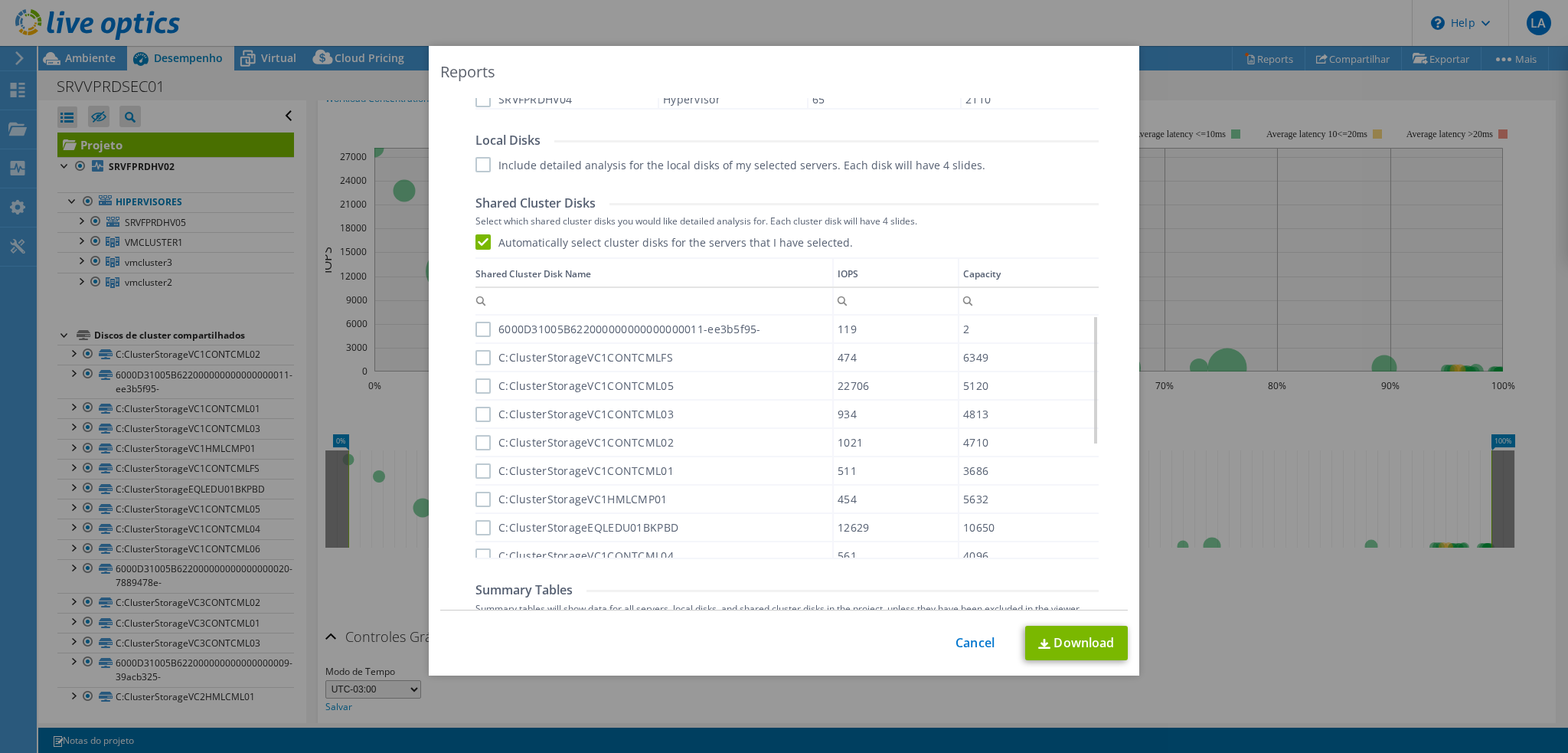
scroll to position [842, 0]
click at [476, 330] on label "6000D31005B622000000000000000011-ee3b5f95-" at bounding box center [618, 329] width 286 height 15
click at [0, 0] on input "6000D31005B622000000000000000011-ee3b5f95-" at bounding box center [0, 0] width 0 height 0
click at [477, 358] on label "C:ClusterStorageVC1CONTCMLFS" at bounding box center [574, 358] width 197 height 15
click at [0, 0] on input "C:ClusterStorageVC1CONTCMLFS" at bounding box center [0, 0] width 0 height 0
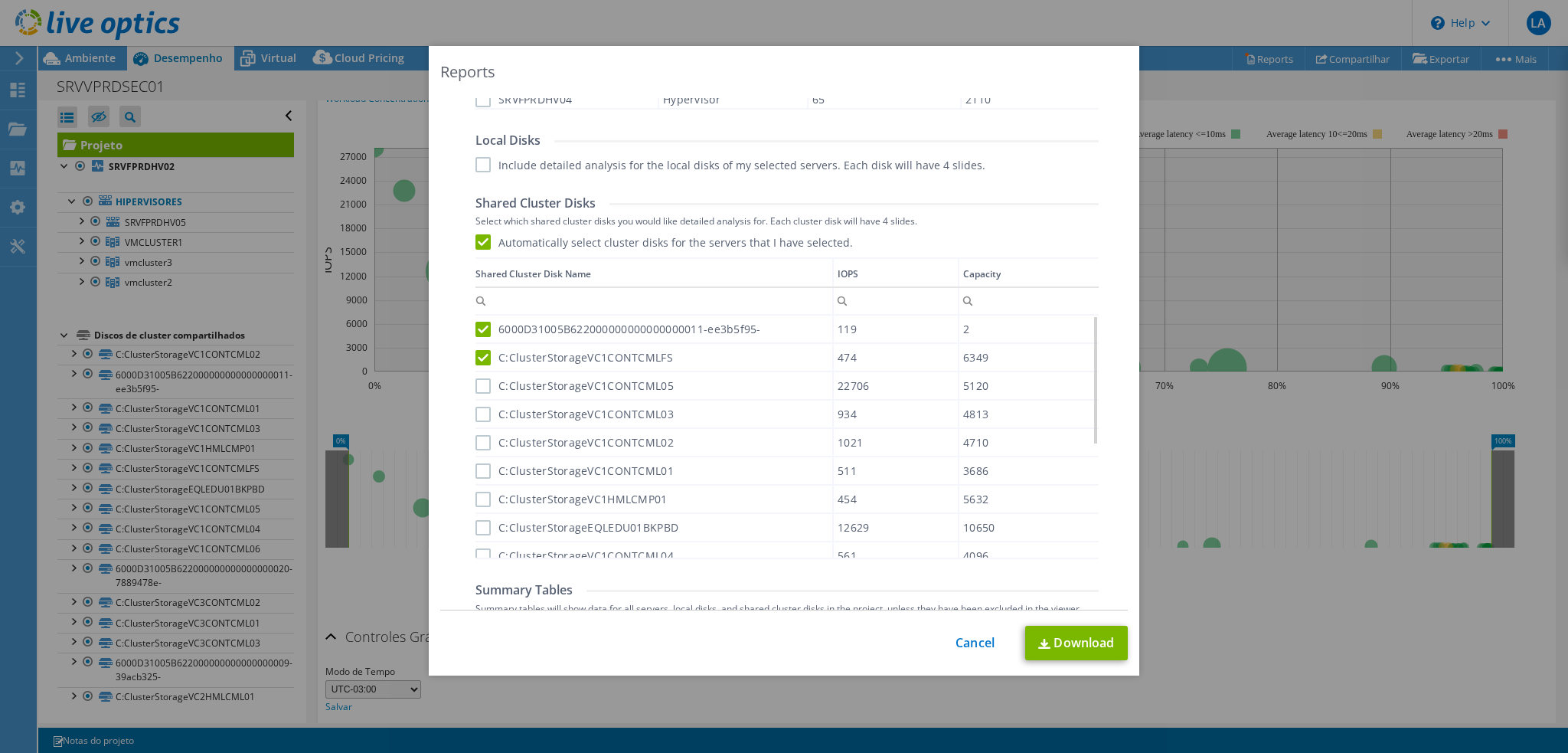
click at [480, 385] on label "C:ClusterStorageVC1CONTCML05" at bounding box center [574, 386] width 198 height 15
click at [0, 0] on input "C:ClusterStorageVC1CONTCML05" at bounding box center [0, 0] width 0 height 0
click at [477, 410] on label "C:ClusterStorageVC1CONTCML03" at bounding box center [574, 414] width 198 height 15
click at [0, 0] on input "C:ClusterStorageVC1CONTCML03" at bounding box center [0, 0] width 0 height 0
click at [477, 435] on label "C:ClusterStorageVC1CONTCML02" at bounding box center [574, 442] width 198 height 15
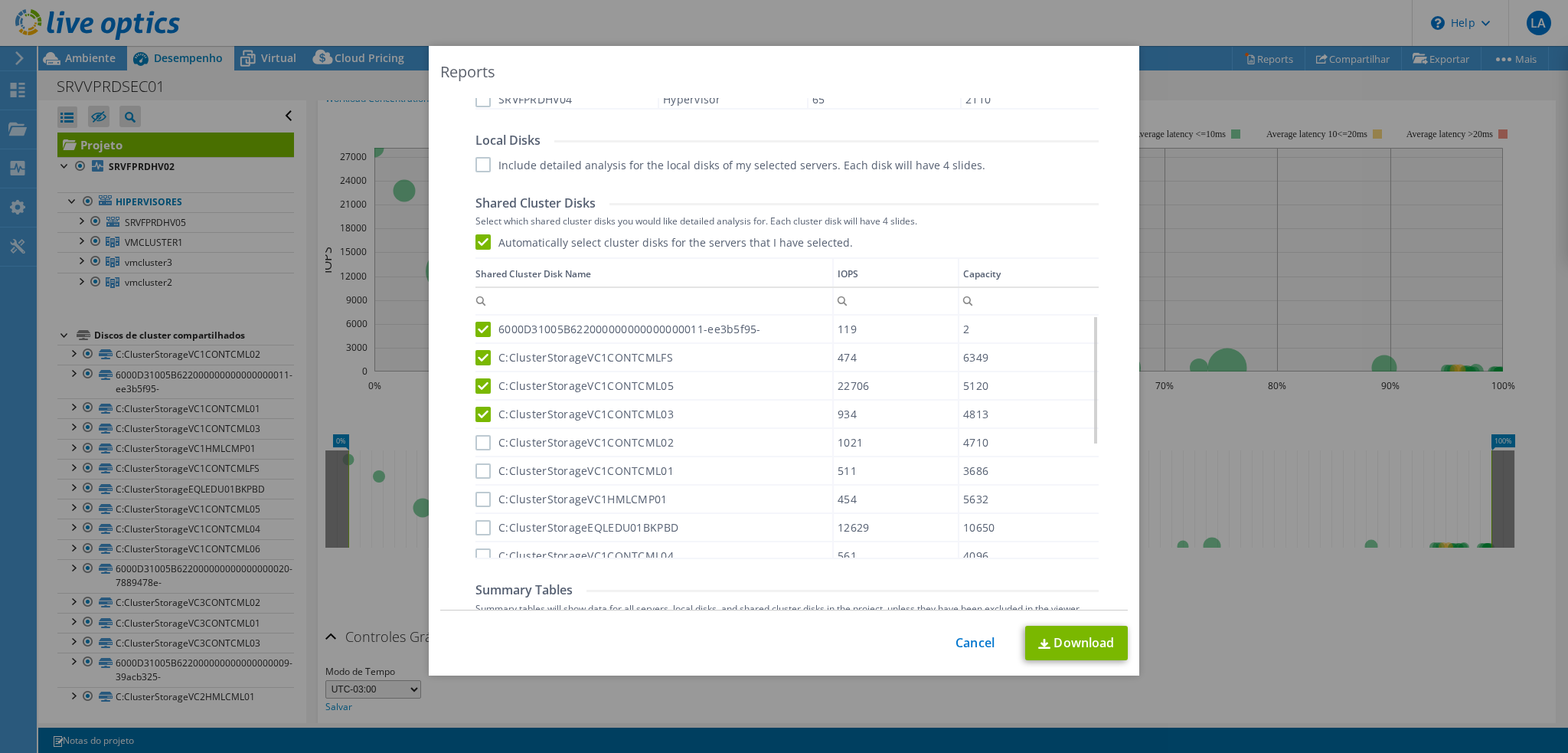
click at [0, 0] on input "C:ClusterStorageVC1CONTCML02" at bounding box center [0, 0] width 0 height 0
click at [476, 463] on label "C:ClusterStorageVC1CONTCML01" at bounding box center [574, 471] width 198 height 15
click at [0, 0] on input "C:ClusterStorageVC1CONTCML01" at bounding box center [0, 0] width 0 height 0
click at [477, 493] on label "C:ClusterStorageVC1HMLCMP01" at bounding box center [571, 499] width 192 height 15
click at [0, 0] on input "C:ClusterStorageVC1HMLCMP01" at bounding box center [0, 0] width 0 height 0
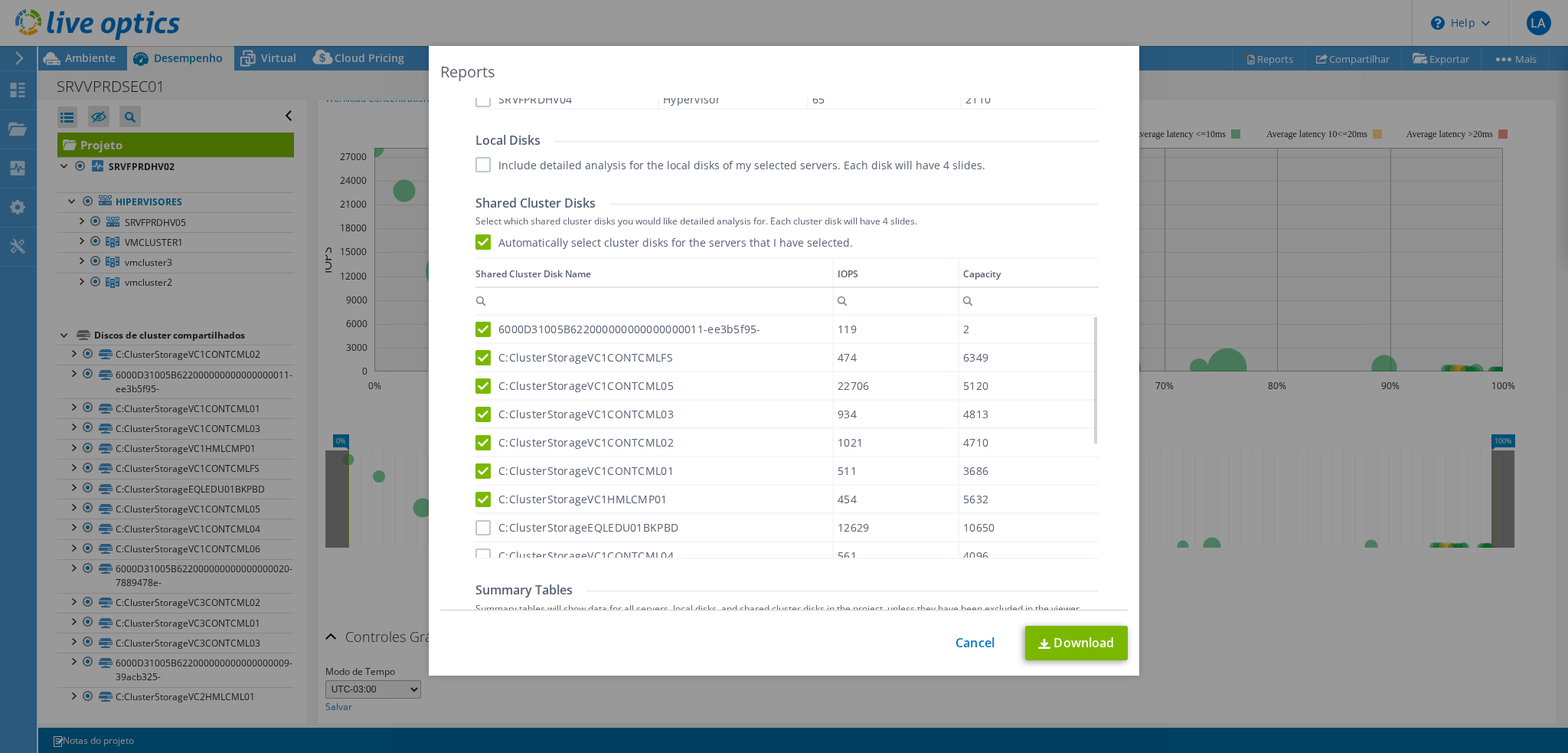
click at [478, 520] on label "C:ClusterStorageEQLEDU01BKPBD" at bounding box center [577, 528] width 203 height 15
click at [0, 0] on input "C:ClusterStorageEQLEDU01BKPBD" at bounding box center [0, 0] width 0 height 0
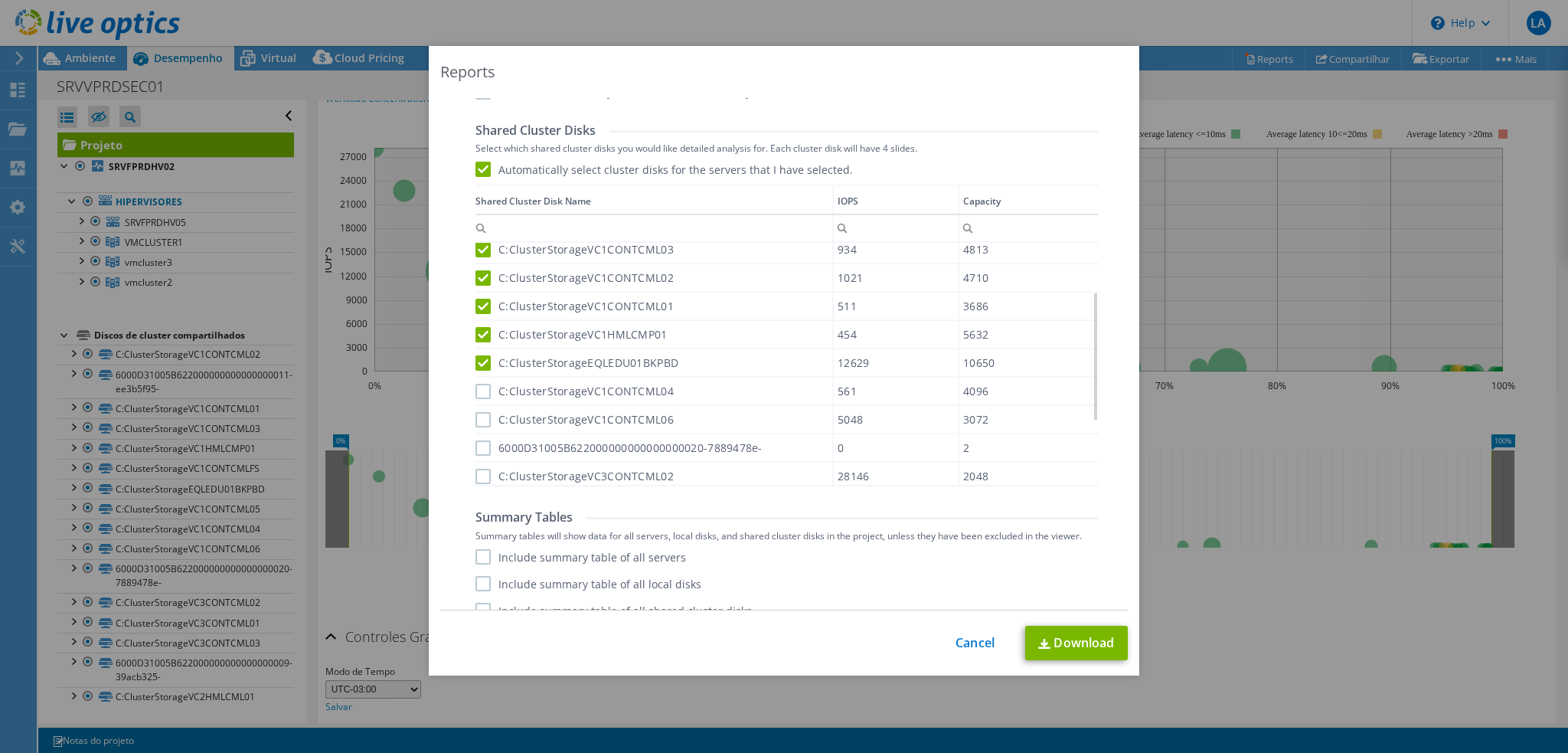
scroll to position [919, 0]
click at [476, 383] on label "C:ClusterStorageVC1CONTCML04" at bounding box center [574, 387] width 198 height 15
click at [0, 0] on input "C:ClusterStorageVC1CONTCML04" at bounding box center [0, 0] width 0 height 0
click at [480, 409] on label "C:ClusterStorageVC1CONTCML06" at bounding box center [574, 416] width 198 height 15
click at [0, 0] on input "C:ClusterStorageVC1CONTCML06" at bounding box center [0, 0] width 0 height 0
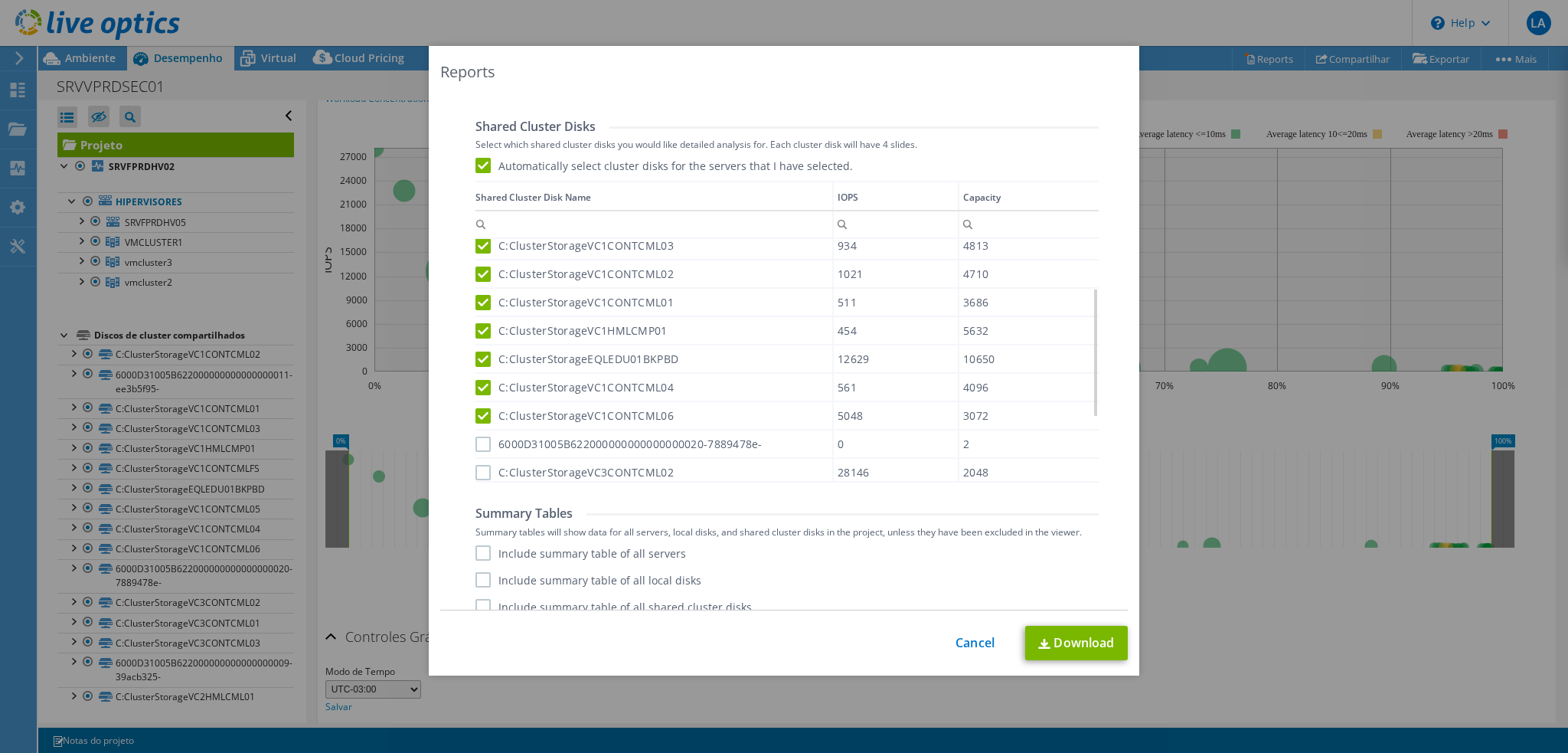
click at [484, 446] on label "6000D31005B622000000000000000020-7889478e-" at bounding box center [619, 444] width 287 height 15
click at [0, 0] on input "6000D31005B622000000000000000020-7889478e-" at bounding box center [0, 0] width 0 height 0
click at [481, 474] on label "C:ClusterStorageVC3CONTCML02" at bounding box center [574, 473] width 198 height 15
click at [0, 0] on input "C:ClusterStorageVC3CONTCML02" at bounding box center [0, 0] width 0 height 0
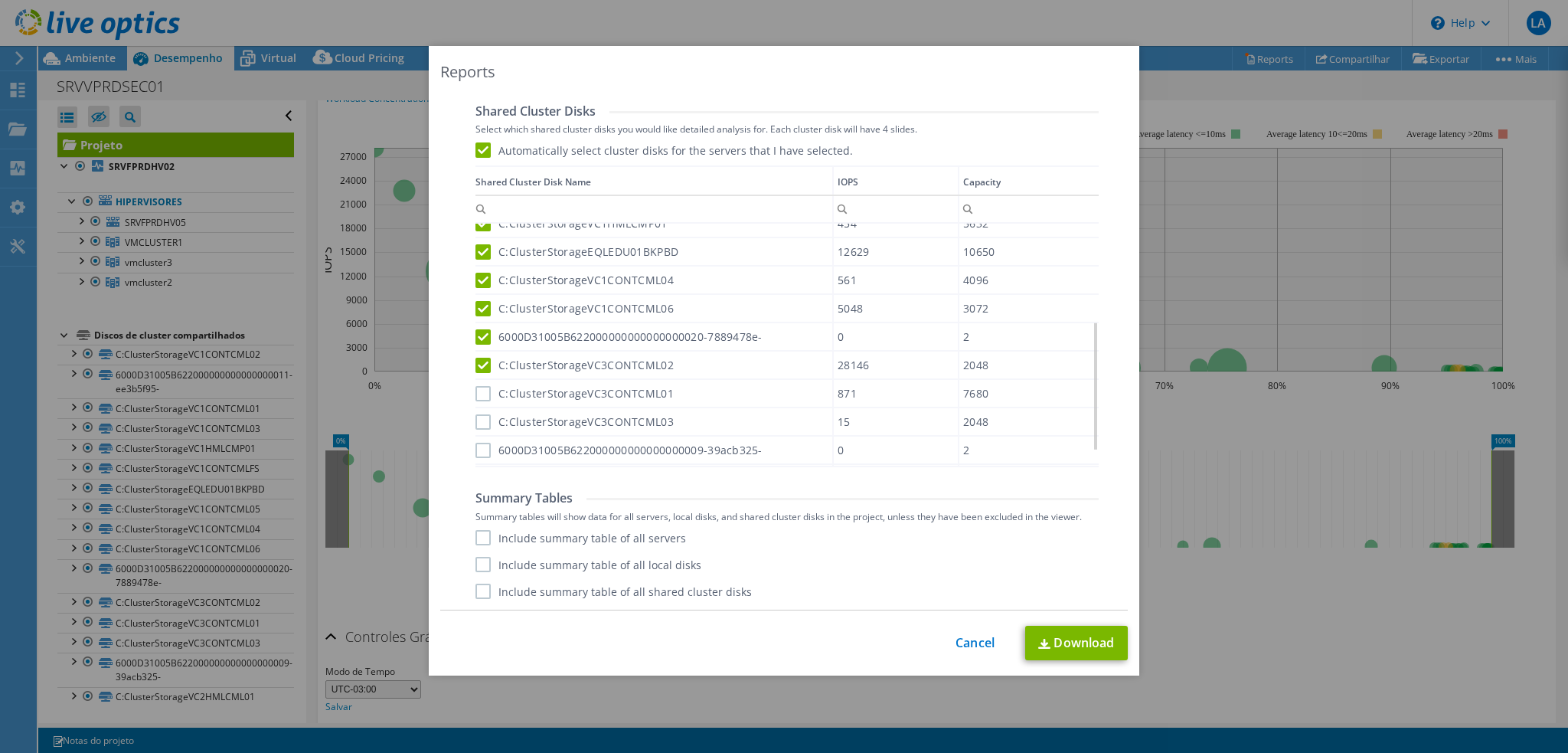
scroll to position [211, 0]
click at [480, 531] on label "Include summary table of all servers" at bounding box center [581, 537] width 211 height 15
click at [0, 0] on input "Include summary table of all servers" at bounding box center [0, 0] width 0 height 0
click at [480, 568] on label "Include summary table of all local disks" at bounding box center [588, 564] width 226 height 15
click at [0, 0] on input "Include summary table of all local disks" at bounding box center [0, 0] width 0 height 0
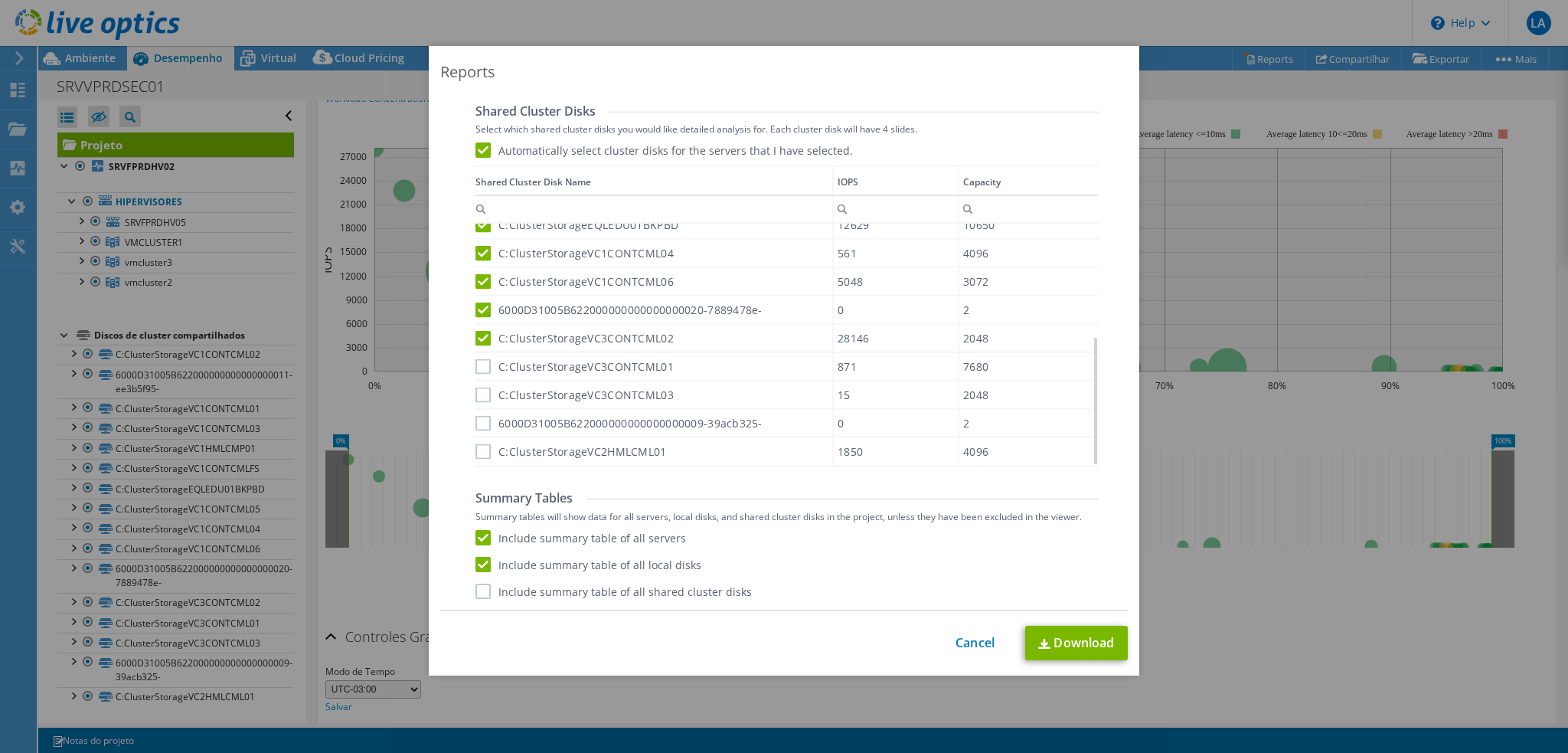
click at [480, 591] on label "Include summary table of all shared cluster disks" at bounding box center [613, 592] width 276 height 15
click at [0, 0] on input "Include summary table of all shared cluster disks" at bounding box center [0, 0] width 0 height 0
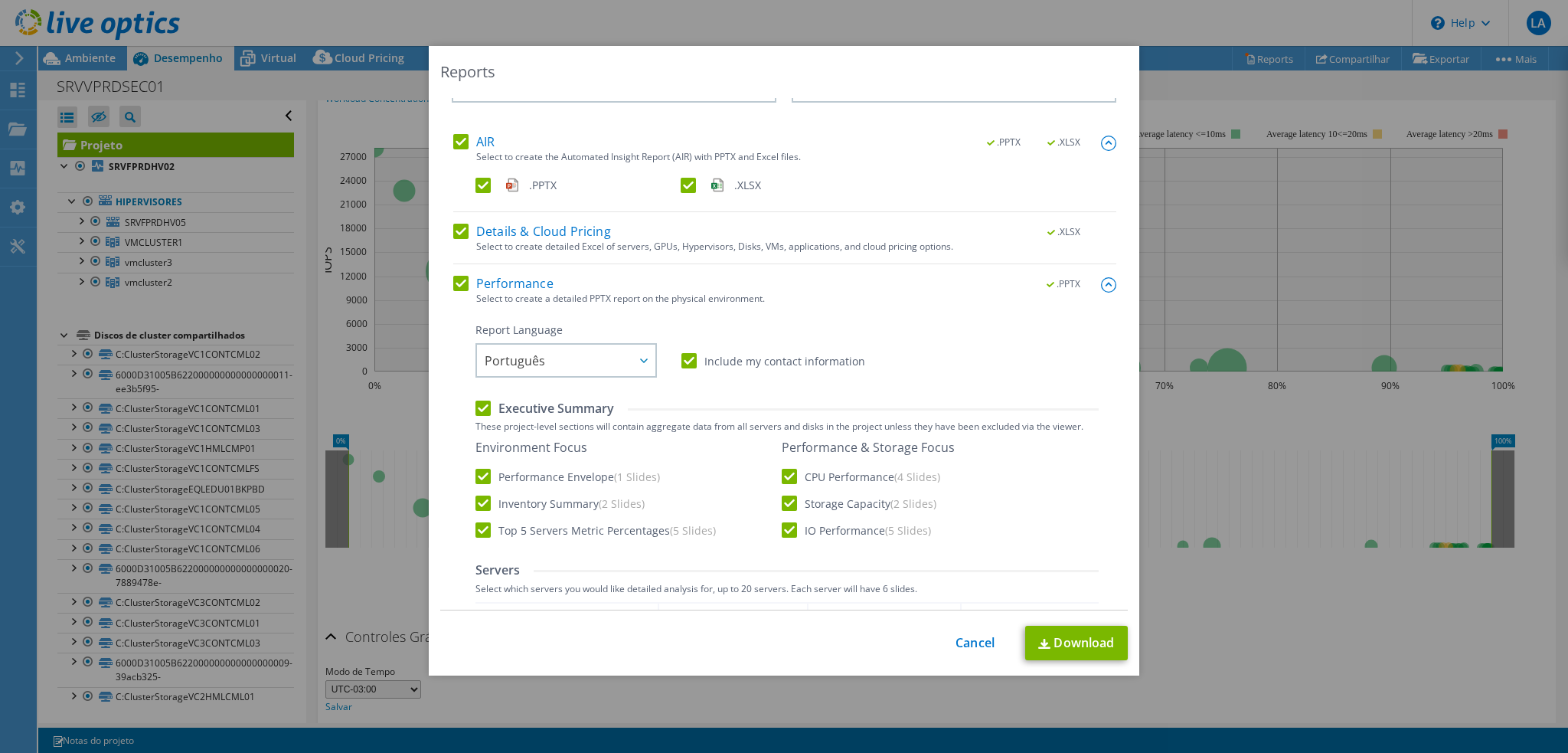
scroll to position [15, 0]
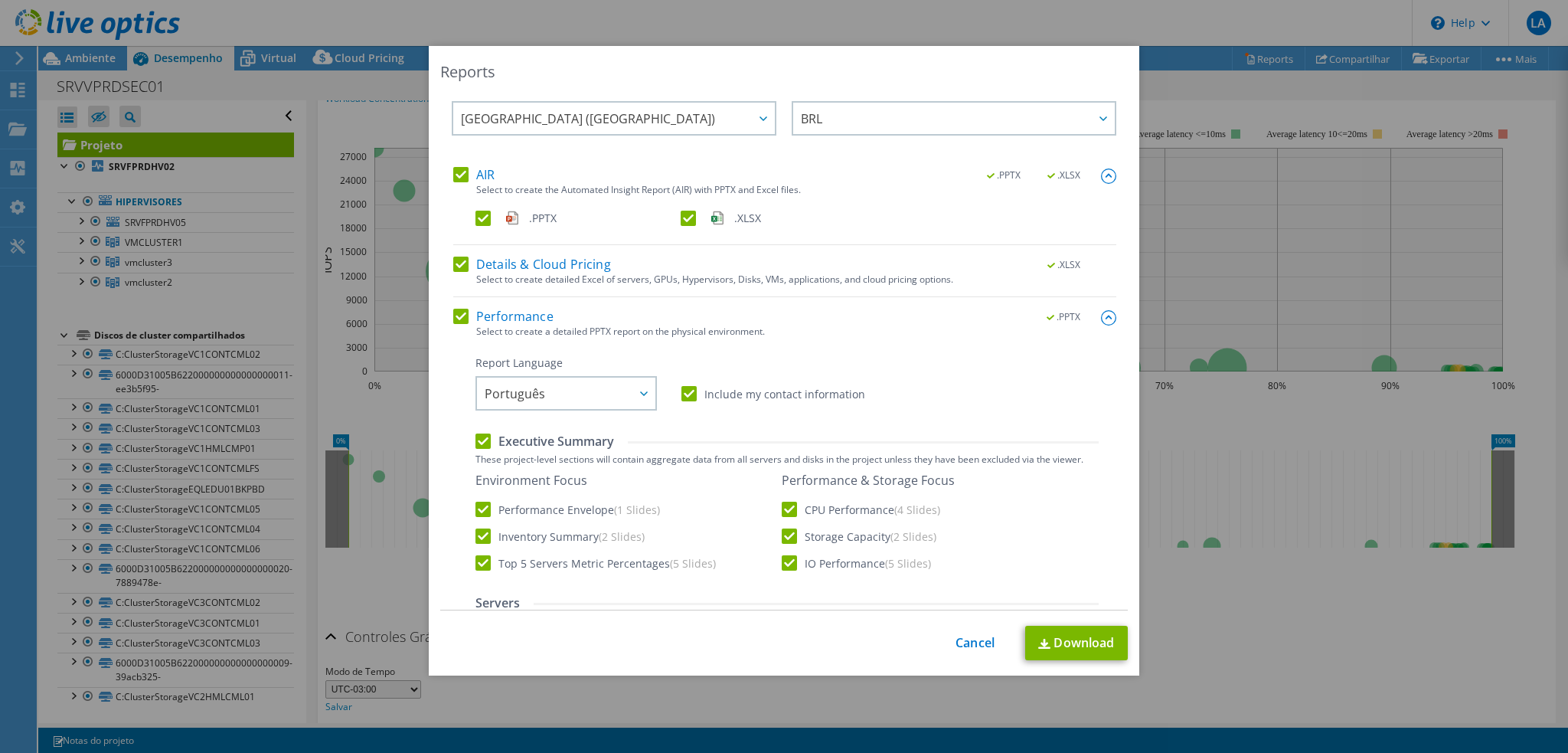
click at [1101, 176] on img at bounding box center [1109, 176] width 15 height 15
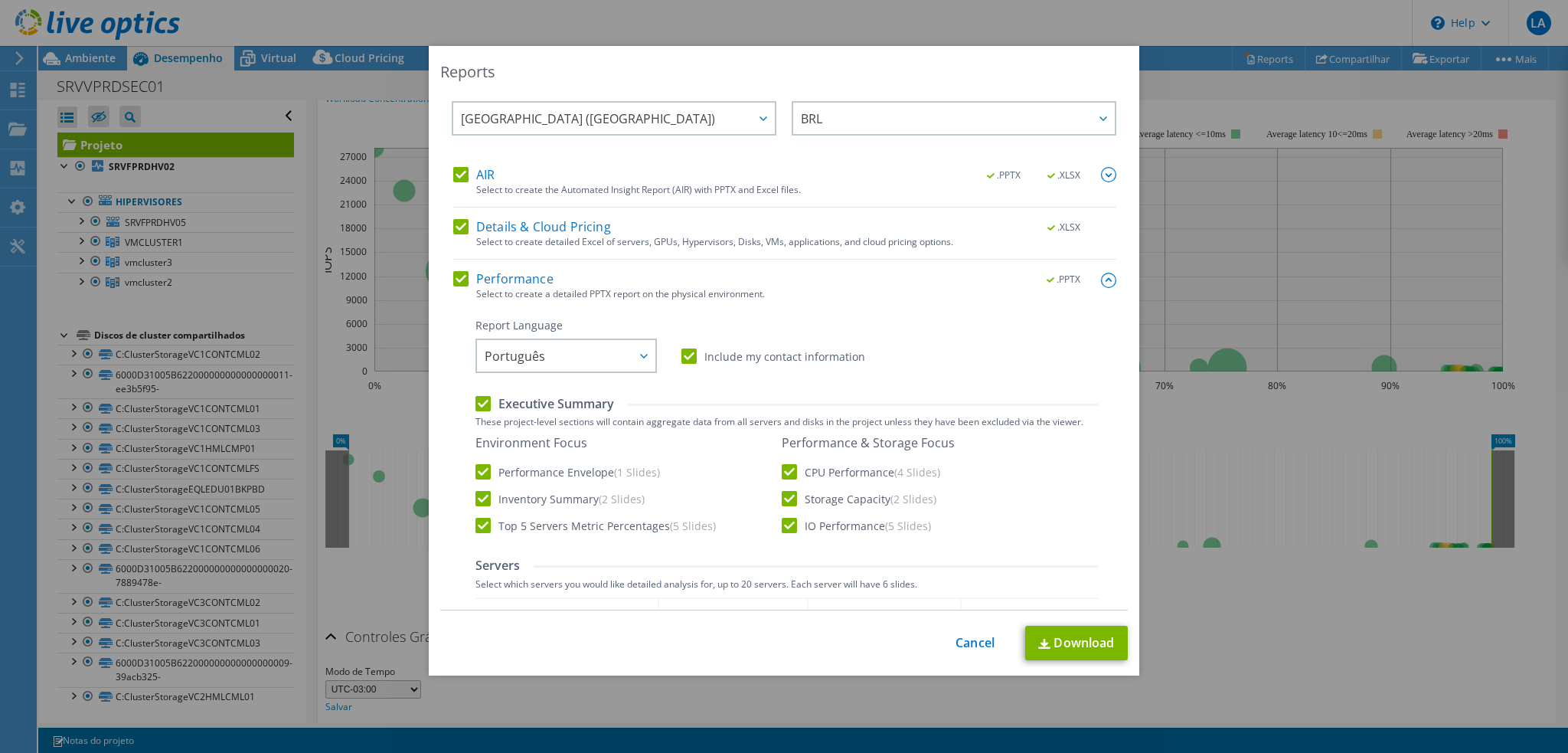
click at [1101, 176] on img at bounding box center [1109, 175] width 15 height 15
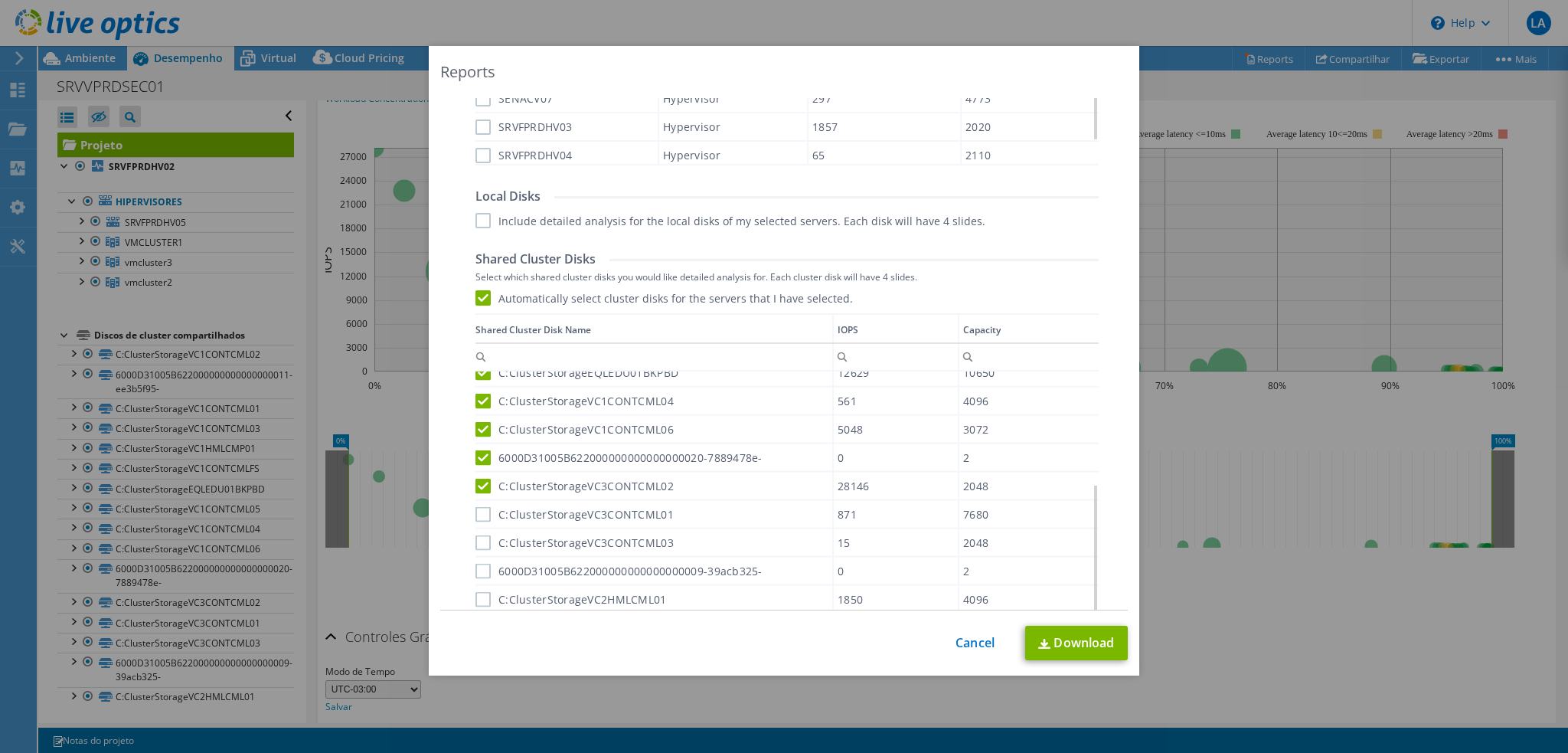
scroll to position [934, 0]
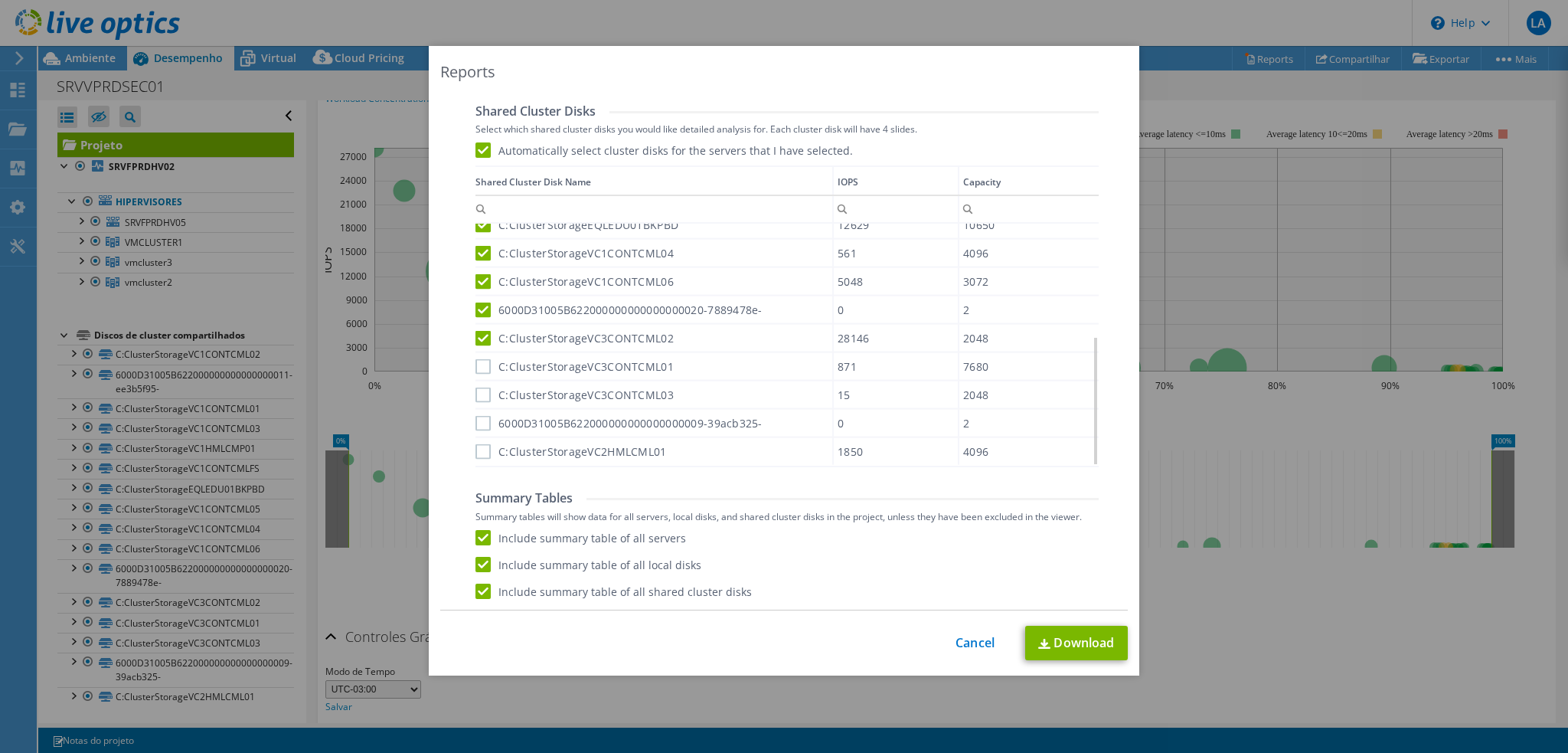
click at [476, 367] on label "C:ClusterStorageVC3CONTCML01" at bounding box center [574, 367] width 198 height 15
click at [0, 0] on input "C:ClusterStorageVC3CONTCML01" at bounding box center [0, 0] width 0 height 0
click at [477, 388] on label "C:ClusterStorageVC3CONTCML03" at bounding box center [574, 395] width 198 height 15
click at [0, 0] on input "C:ClusterStorageVC3CONTCML03" at bounding box center [0, 0] width 0 height 0
click at [478, 417] on label "6000D31005B622000000000000000009-39acb325-" at bounding box center [619, 424] width 287 height 15
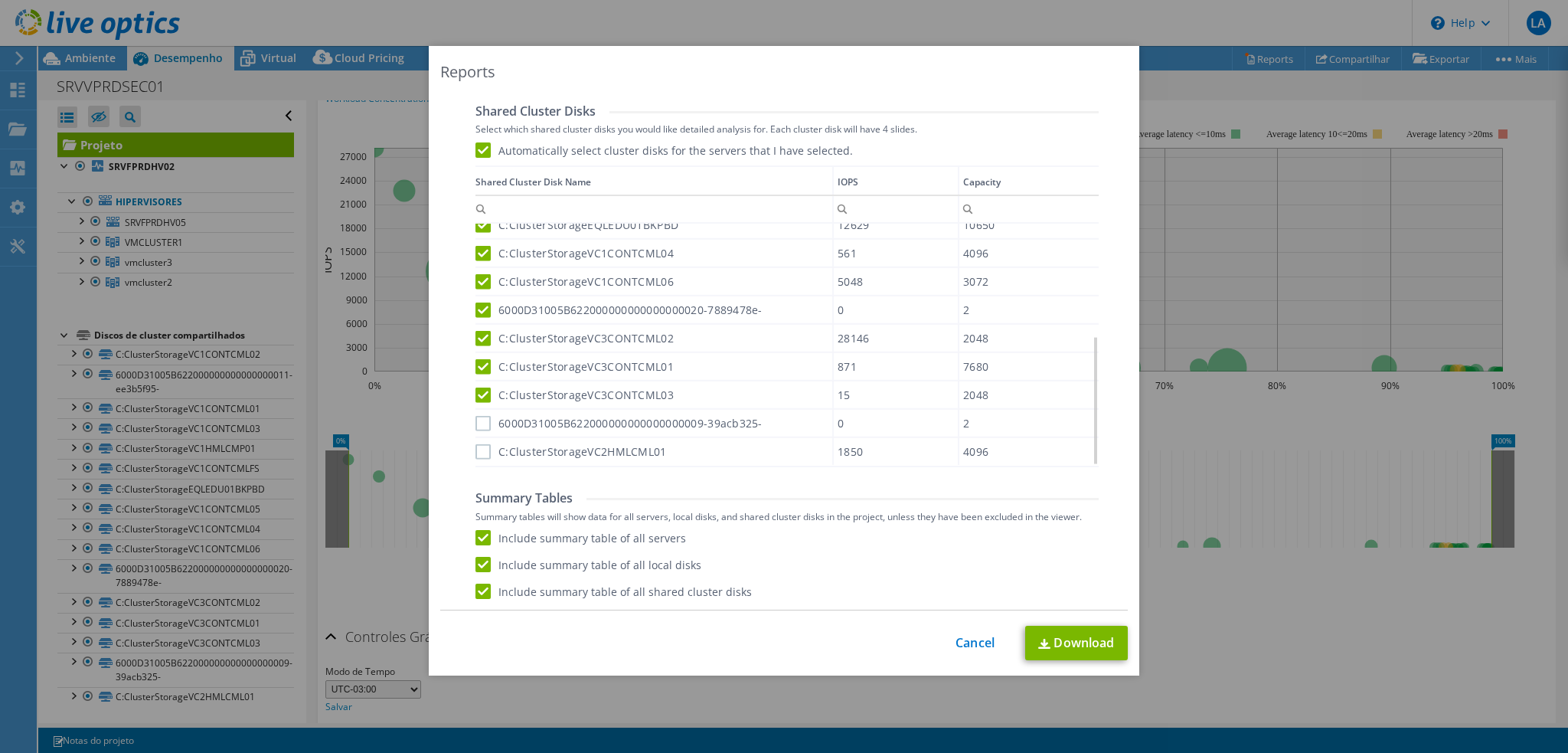
click at [0, 0] on input "6000D31005B622000000000000000009-39acb325-" at bounding box center [0, 0] width 0 height 0
click at [481, 445] on label "C:ClusterStorageVC2HMLCML01" at bounding box center [571, 452] width 192 height 15
click at [0, 0] on input "C:ClusterStorageVC2HMLCML01" at bounding box center [0, 0] width 0 height 0
click at [1086, 639] on link "Download" at bounding box center [1076, 643] width 103 height 34
